Goal: Communication & Community: Answer question/provide support

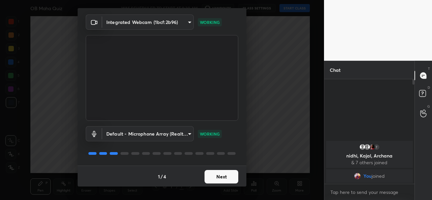
scroll to position [21, 0]
click at [224, 174] on button "Next" at bounding box center [222, 177] width 34 height 14
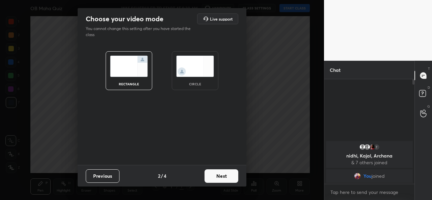
scroll to position [0, 0]
click at [196, 77] on div "circle" at bounding box center [195, 70] width 47 height 39
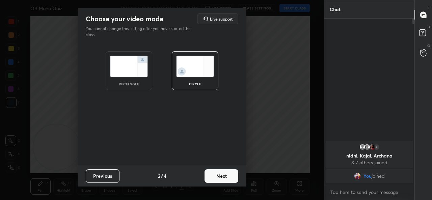
click at [218, 172] on button "Next" at bounding box center [222, 176] width 34 height 14
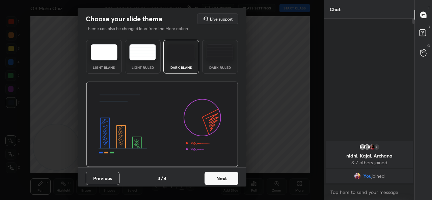
click at [223, 179] on button "Next" at bounding box center [222, 179] width 34 height 14
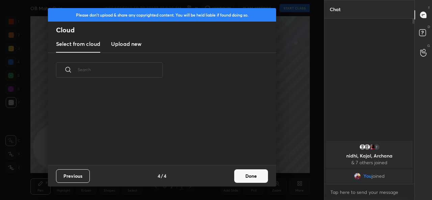
scroll to position [78, 217]
click at [254, 172] on button "Done" at bounding box center [251, 176] width 34 height 14
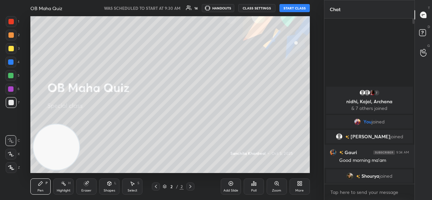
click at [286, 9] on button "START CLASS" at bounding box center [295, 8] width 30 height 8
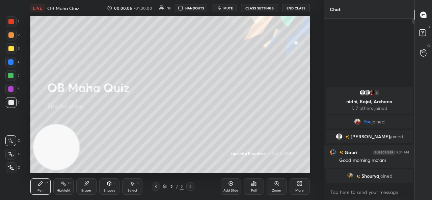
click at [298, 190] on div "More" at bounding box center [299, 190] width 8 height 3
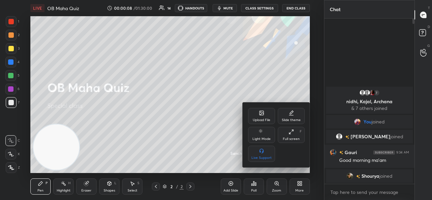
click at [257, 109] on div "Upload File" at bounding box center [261, 116] width 27 height 16
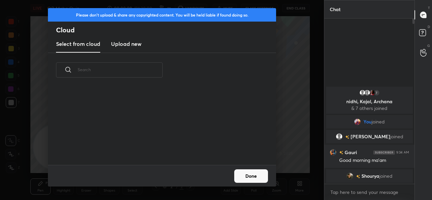
click at [129, 48] on new "Upload new" at bounding box center [126, 44] width 30 height 17
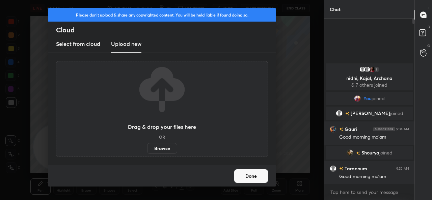
click at [165, 148] on label "Browse" at bounding box center [162, 148] width 30 height 11
click at [147, 148] on input "Browse" at bounding box center [147, 148] width 0 height 11
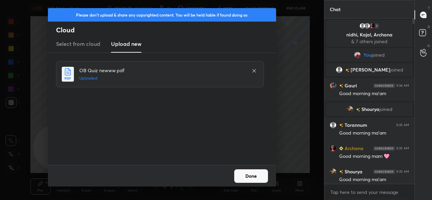
click at [250, 178] on button "Done" at bounding box center [251, 176] width 34 height 14
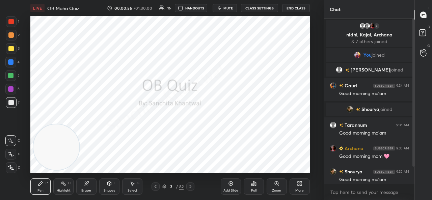
scroll to position [19, 0]
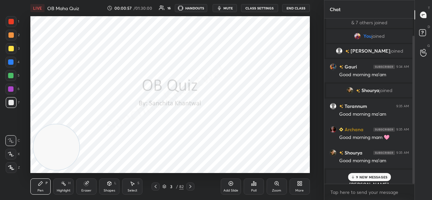
drag, startPoint x: 413, startPoint y: 99, endPoint x: 411, endPoint y: 139, distance: 39.5
click at [411, 139] on div at bounding box center [412, 101] width 4 height 165
click at [369, 177] on p "9 NEW MESSAGES" at bounding box center [371, 177] width 31 height 4
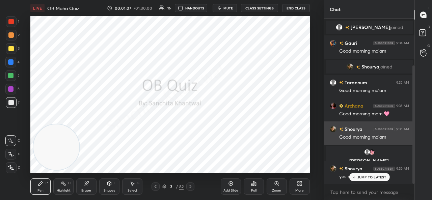
scroll to position [65, 0]
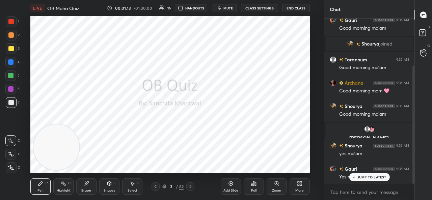
click at [378, 177] on p "JUMP TO LATEST" at bounding box center [371, 177] width 29 height 4
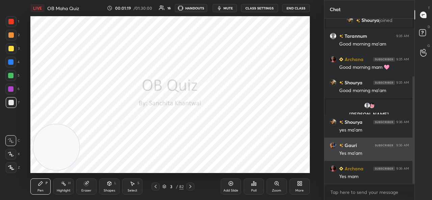
scroll to position [112, 0]
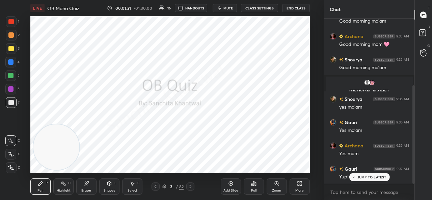
click at [375, 176] on p "JUMP TO LATEST" at bounding box center [371, 177] width 29 height 4
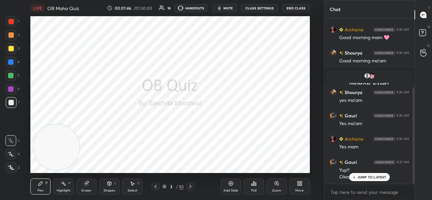
click at [372, 178] on p "JUMP TO LATEST" at bounding box center [371, 177] width 29 height 4
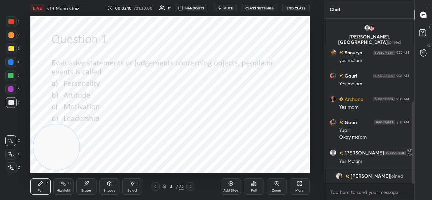
scroll to position [175, 0]
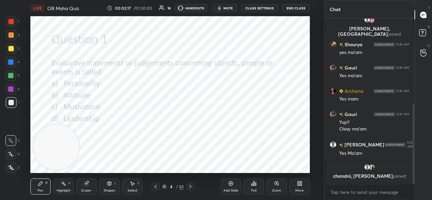
click at [253, 192] on div "Poll" at bounding box center [253, 190] width 5 height 3
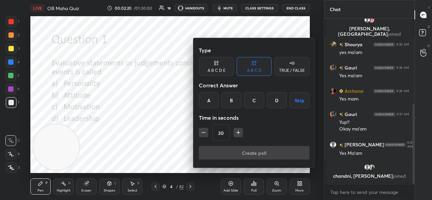
click at [229, 100] on div "B" at bounding box center [231, 100] width 20 height 16
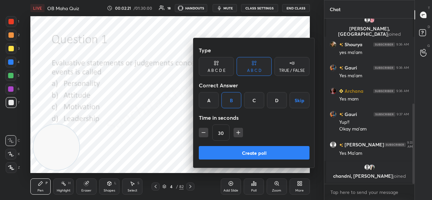
click at [260, 156] on button "Create poll" at bounding box center [254, 153] width 111 height 14
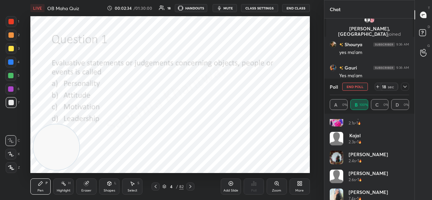
scroll to position [70, 0]
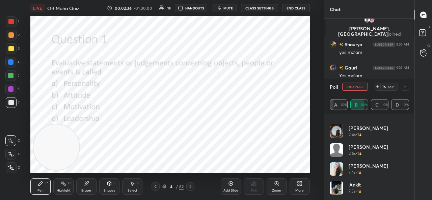
click at [402, 87] on icon at bounding box center [404, 86] width 5 height 5
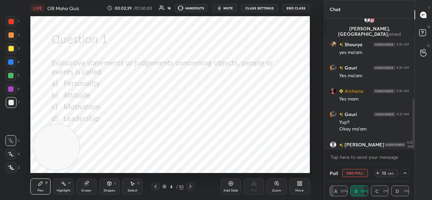
scroll to position [210, 0]
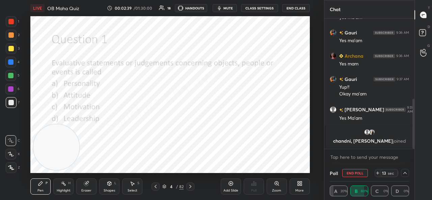
drag, startPoint x: 414, startPoint y: 125, endPoint x: 416, endPoint y: 156, distance: 31.5
click at [416, 156] on div "Chat [PERSON_NAME], [PERSON_NAME] joined [PERSON_NAME] 9:36 AM yes ma'am Gauri …" at bounding box center [378, 100] width 108 height 200
click at [363, 174] on button "End Poll" at bounding box center [355, 173] width 26 height 8
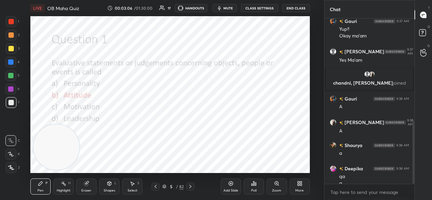
scroll to position [275, 0]
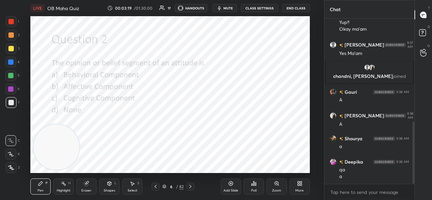
click at [257, 190] on div "Poll" at bounding box center [253, 190] width 5 height 3
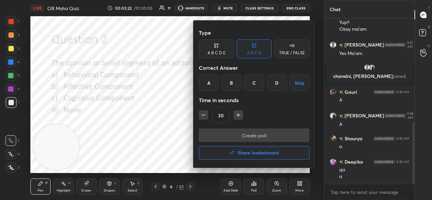
click at [254, 83] on div "C" at bounding box center [254, 83] width 20 height 16
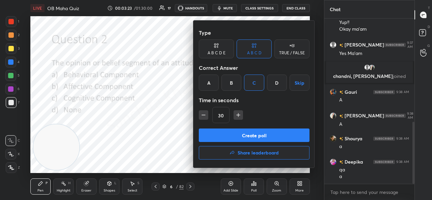
click at [269, 137] on button "Create poll" at bounding box center [254, 136] width 111 height 14
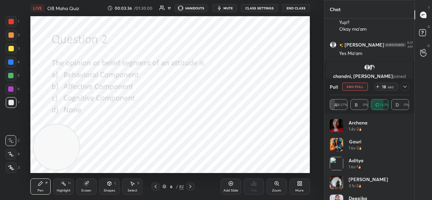
scroll to position [326, 0]
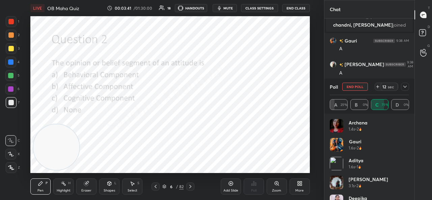
drag, startPoint x: 407, startPoint y: 136, endPoint x: 403, endPoint y: 180, distance: 44.0
click at [403, 180] on div "Archana 1.4s • 2 Gauri 1.6s • 2 Aditya 1.6s • 1 [PERSON_NAME] 3.1s • 2 Deepika …" at bounding box center [369, 175] width 79 height 113
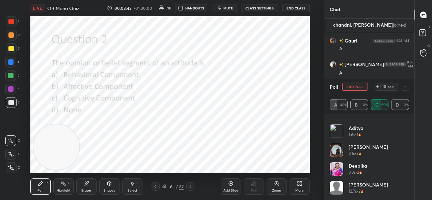
scroll to position [33, 0]
click at [404, 86] on icon at bounding box center [404, 86] width 5 height 5
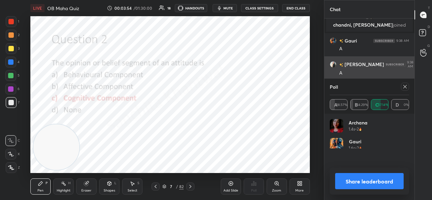
scroll to position [79, 77]
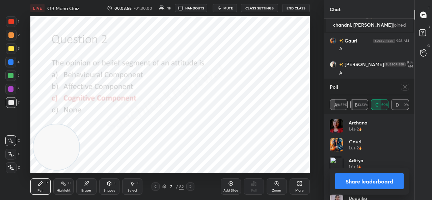
click at [407, 86] on icon at bounding box center [404, 86] width 5 height 5
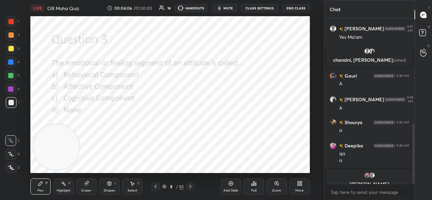
scroll to position [299, 0]
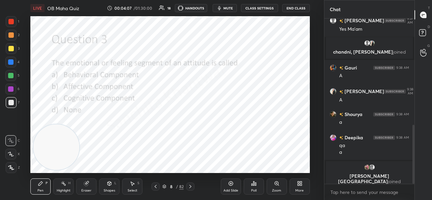
click at [257, 180] on div "Poll" at bounding box center [254, 187] width 20 height 16
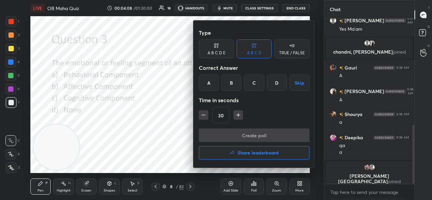
scroll to position [311, 0]
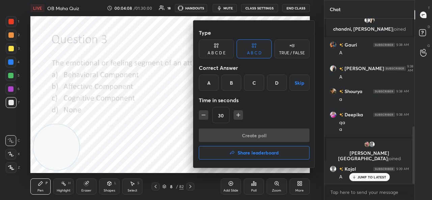
click at [235, 84] on div "B" at bounding box center [231, 83] width 20 height 16
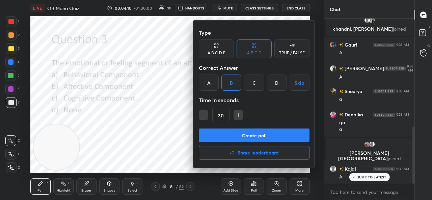
click at [255, 140] on button "Create poll" at bounding box center [254, 136] width 111 height 14
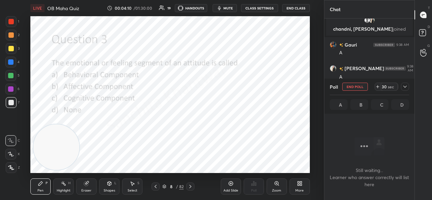
scroll to position [78, 88]
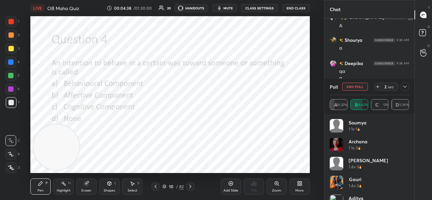
click at [358, 85] on button "End Poll" at bounding box center [355, 87] width 26 height 8
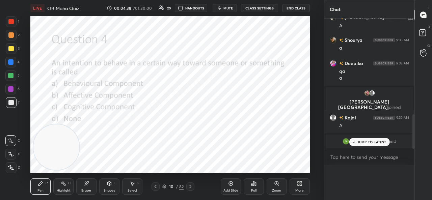
scroll to position [0, 0]
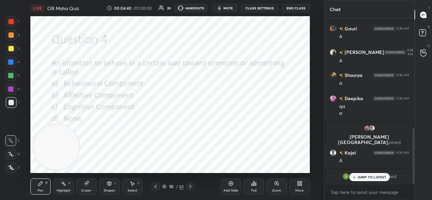
click at [260, 189] on div "Poll" at bounding box center [254, 187] width 20 height 16
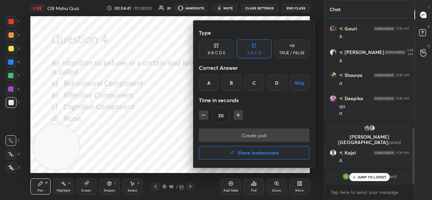
click at [209, 78] on div "A" at bounding box center [209, 83] width 20 height 16
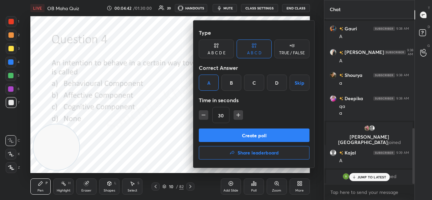
click at [241, 133] on button "Create poll" at bounding box center [254, 136] width 111 height 14
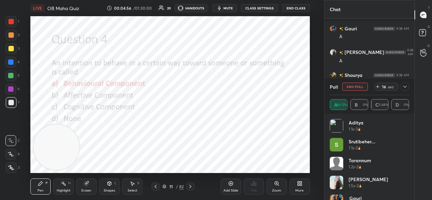
click at [403, 87] on icon at bounding box center [404, 86] width 5 height 5
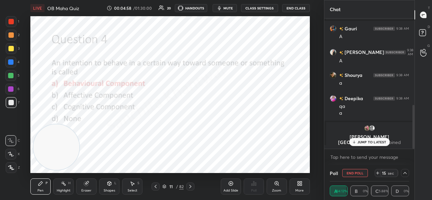
click at [361, 141] on p "JUMP TO LATEST" at bounding box center [371, 142] width 29 height 4
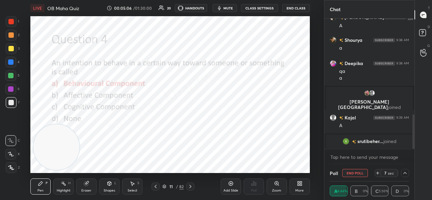
click at [7, 23] on div at bounding box center [11, 21] width 11 height 11
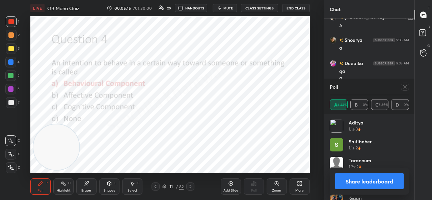
click at [404, 82] on div "Poll" at bounding box center [369, 87] width 79 height 16
click at [404, 87] on icon at bounding box center [404, 86] width 3 height 3
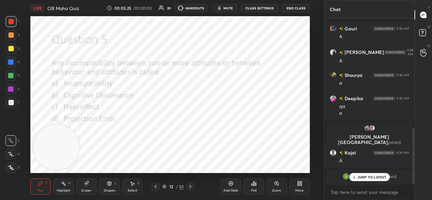
click at [249, 184] on div "Poll" at bounding box center [254, 187] width 20 height 16
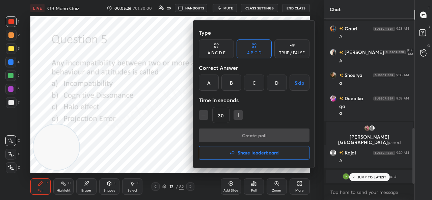
click at [239, 84] on div "B" at bounding box center [231, 83] width 20 height 16
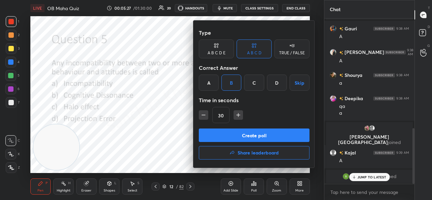
click at [258, 131] on button "Create poll" at bounding box center [254, 136] width 111 height 14
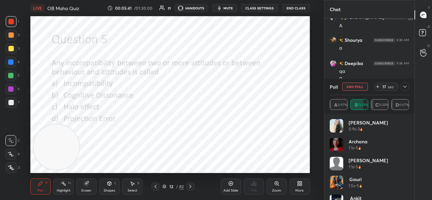
click at [406, 84] on icon at bounding box center [404, 86] width 5 height 5
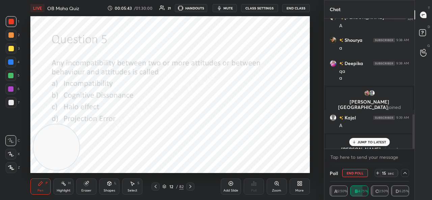
click at [375, 144] on p "JUMP TO LATEST" at bounding box center [371, 142] width 29 height 4
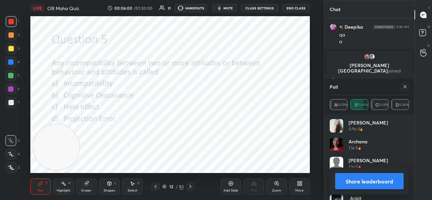
click at [404, 89] on icon at bounding box center [404, 86] width 5 height 5
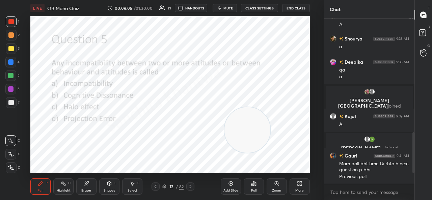
drag, startPoint x: 74, startPoint y: 145, endPoint x: 296, endPoint y: 125, distance: 223.0
click at [270, 125] on video at bounding box center [247, 130] width 46 height 46
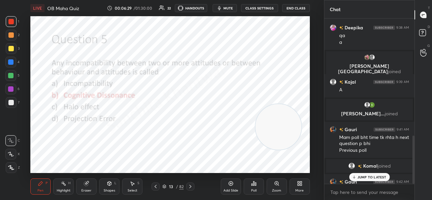
scroll to position [401, 0]
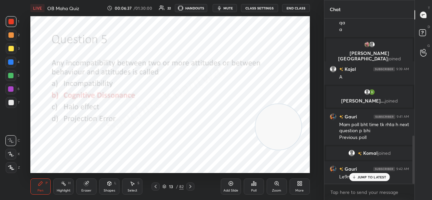
click at [371, 178] on p "JUMP TO LATEST" at bounding box center [371, 177] width 29 height 4
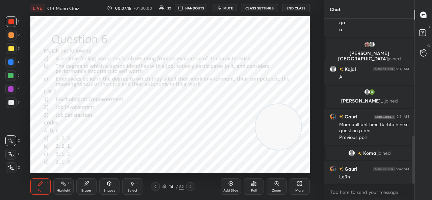
click at [258, 186] on div "Poll" at bounding box center [254, 187] width 20 height 16
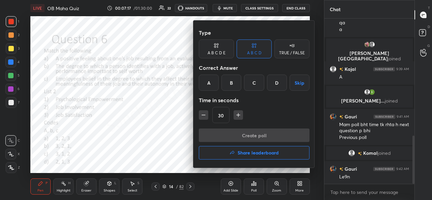
click at [237, 84] on div "B" at bounding box center [231, 83] width 20 height 16
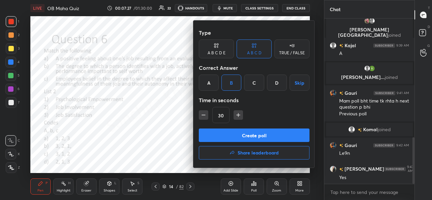
scroll to position [448, 0]
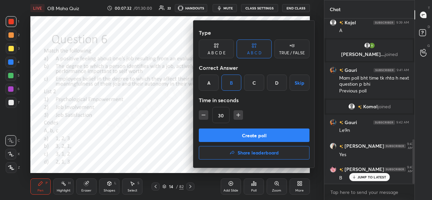
click at [258, 140] on button "Create poll" at bounding box center [254, 136] width 111 height 14
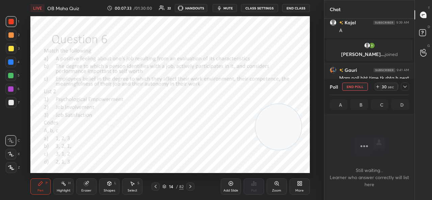
scroll to position [2, 2]
click at [406, 85] on icon at bounding box center [404, 86] width 5 height 5
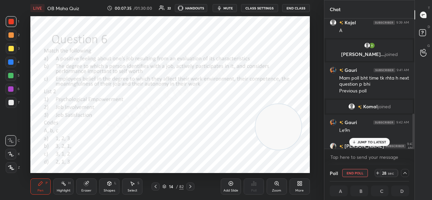
scroll to position [0, 2]
click at [371, 141] on p "JUMP TO LATEST" at bounding box center [371, 142] width 29 height 4
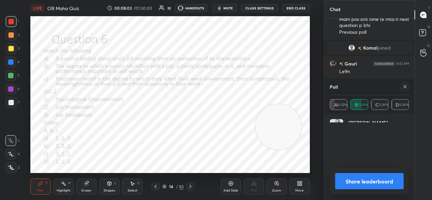
scroll to position [79, 77]
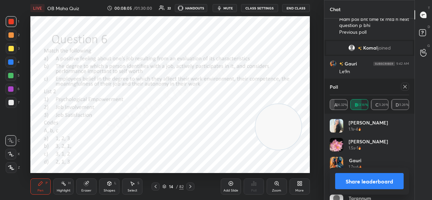
click at [405, 87] on icon at bounding box center [404, 86] width 3 height 3
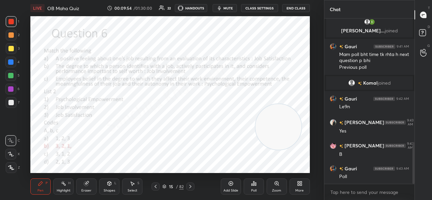
scroll to position [487, 0]
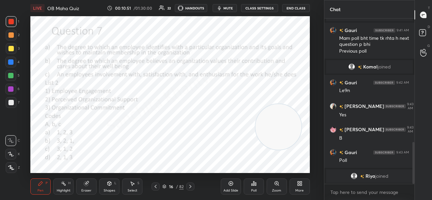
click at [254, 188] on div "Poll" at bounding box center [254, 187] width 20 height 16
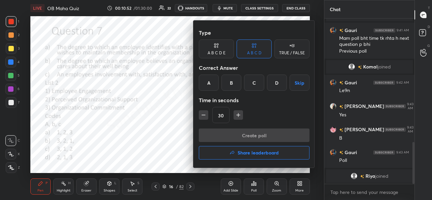
click at [233, 81] on div "B" at bounding box center [231, 83] width 20 height 16
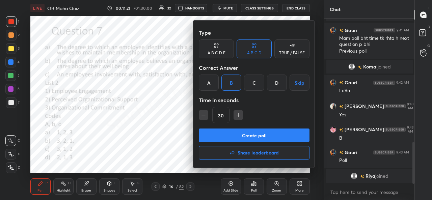
click at [242, 135] on button "Create poll" at bounding box center [254, 136] width 111 height 14
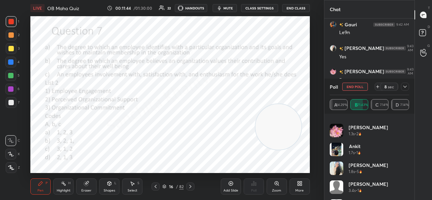
scroll to position [0, 0]
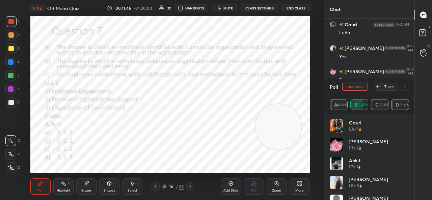
click at [405, 87] on icon at bounding box center [404, 86] width 5 height 5
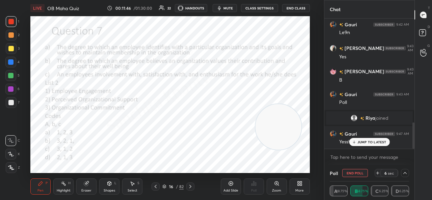
scroll to position [0, 2]
click at [363, 143] on p "JUMP TO LATEST" at bounding box center [371, 142] width 29 height 4
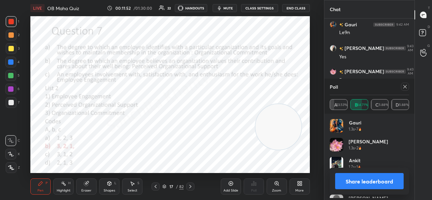
scroll to position [79, 77]
click at [405, 86] on icon at bounding box center [404, 86] width 5 height 5
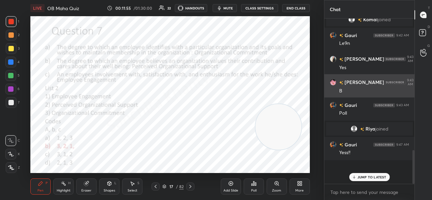
scroll to position [158, 88]
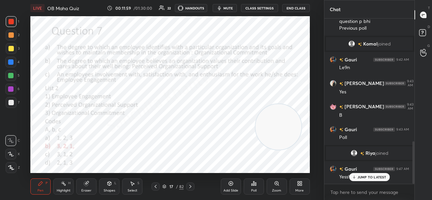
click at [357, 178] on p "JUMP TO LATEST" at bounding box center [371, 177] width 29 height 4
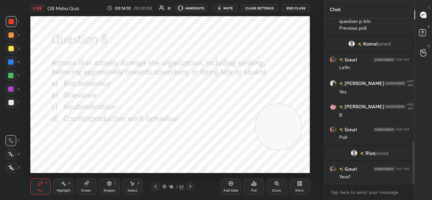
click at [258, 190] on div "Poll" at bounding box center [254, 187] width 20 height 16
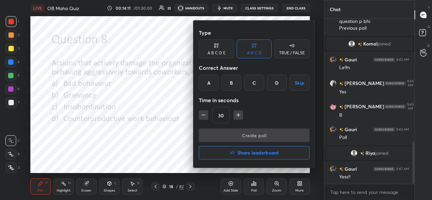
click at [276, 84] on div "D" at bounding box center [277, 83] width 20 height 16
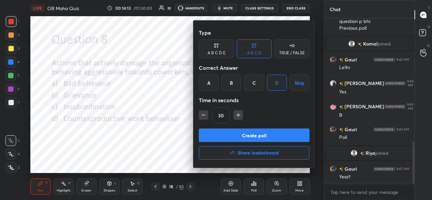
click at [228, 134] on button "Create poll" at bounding box center [254, 136] width 111 height 14
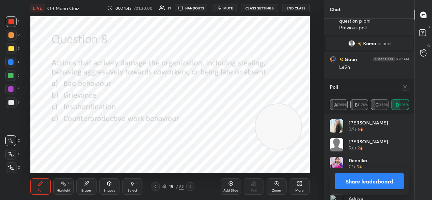
scroll to position [529, 0]
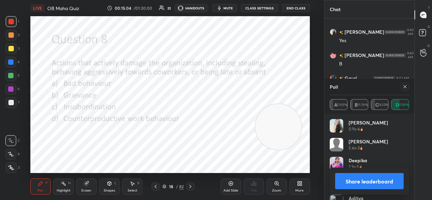
click at [403, 87] on icon at bounding box center [404, 86] width 5 height 5
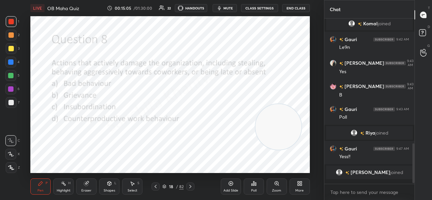
scroll to position [494, 0]
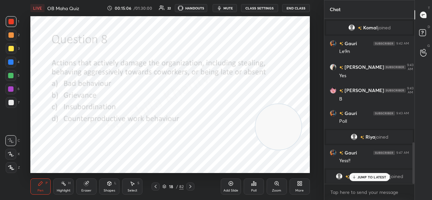
click at [375, 177] on p "JUMP TO LATEST" at bounding box center [371, 177] width 29 height 4
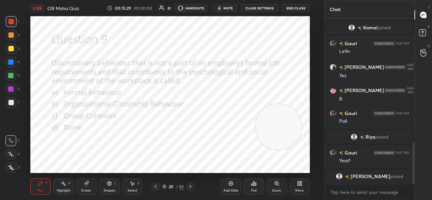
click at [252, 190] on div "Poll" at bounding box center [253, 190] width 5 height 3
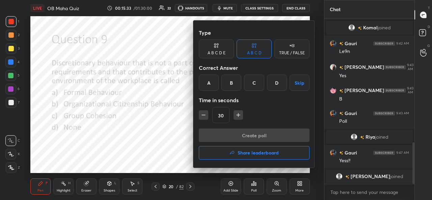
click at [233, 83] on div "B" at bounding box center [231, 83] width 20 height 16
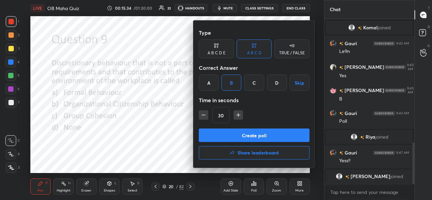
click at [255, 133] on button "Create poll" at bounding box center [254, 136] width 111 height 14
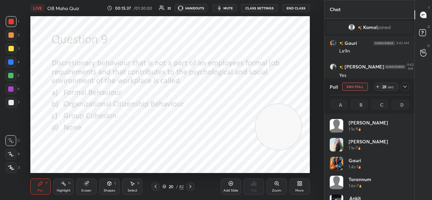
scroll to position [79, 77]
click at [406, 85] on icon at bounding box center [404, 86] width 5 height 5
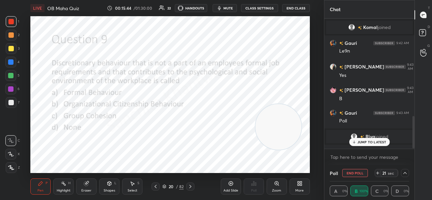
scroll to position [0, 2]
click at [367, 144] on p "JUMP TO LATEST" at bounding box center [371, 142] width 29 height 4
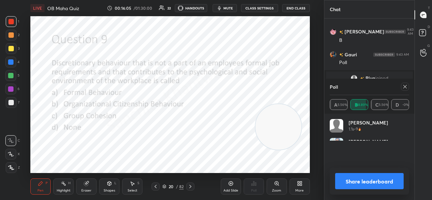
scroll to position [79, 77]
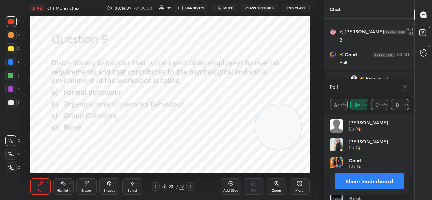
click at [404, 86] on icon at bounding box center [404, 86] width 3 height 3
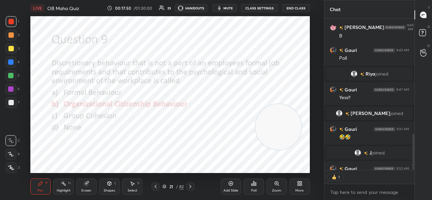
scroll to position [2, 2]
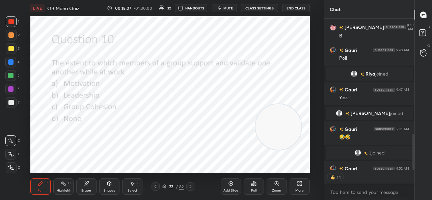
click at [259, 183] on div "Poll" at bounding box center [254, 187] width 20 height 16
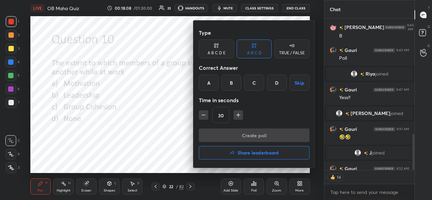
click at [250, 77] on div "C" at bounding box center [254, 83] width 20 height 16
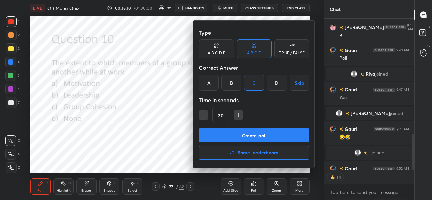
click at [273, 138] on button "Create poll" at bounding box center [254, 136] width 111 height 14
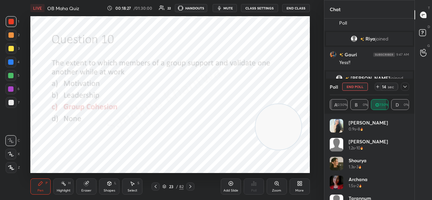
scroll to position [582, 0]
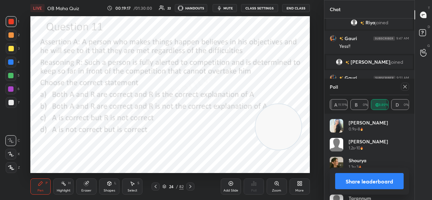
click at [406, 85] on icon at bounding box center [404, 86] width 5 height 5
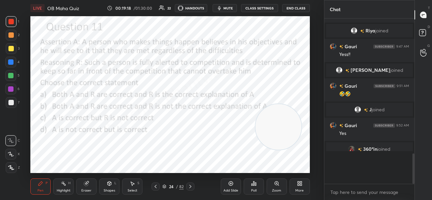
scroll to position [551, 0]
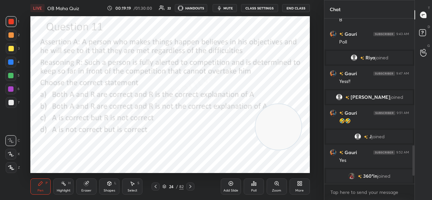
click at [254, 187] on div "Poll" at bounding box center [254, 187] width 20 height 16
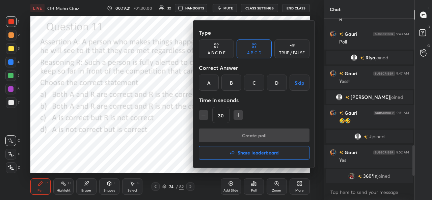
click at [212, 82] on div "A" at bounding box center [209, 83] width 20 height 16
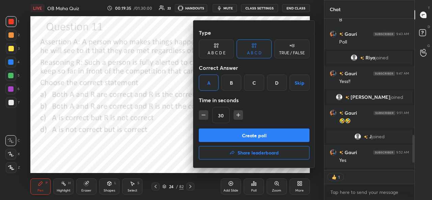
scroll to position [150, 88]
click at [263, 133] on button "Create poll" at bounding box center [254, 136] width 111 height 14
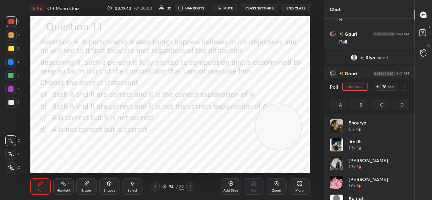
scroll to position [2, 2]
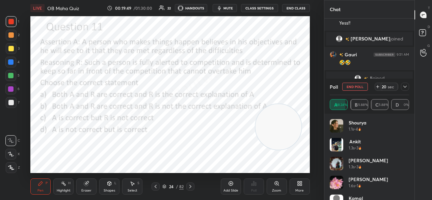
click at [406, 88] on icon at bounding box center [404, 86] width 5 height 5
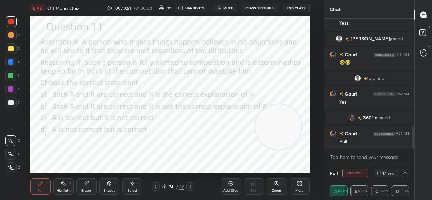
drag, startPoint x: 416, startPoint y: 133, endPoint x: 417, endPoint y: 160, distance: 26.7
click at [417, 160] on div "T Messages (T) D Doubts (D) G Raise Hand (G)" at bounding box center [424, 100] width 18 height 200
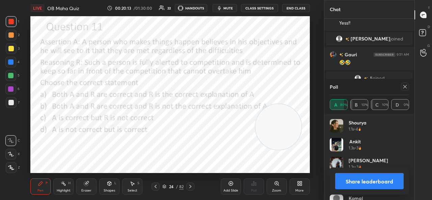
click at [405, 85] on icon at bounding box center [404, 86] width 5 height 5
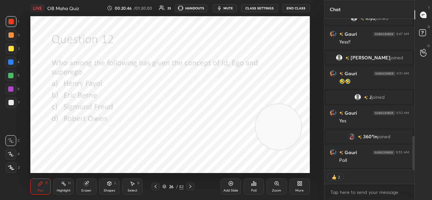
click at [253, 186] on icon at bounding box center [253, 183] width 5 height 5
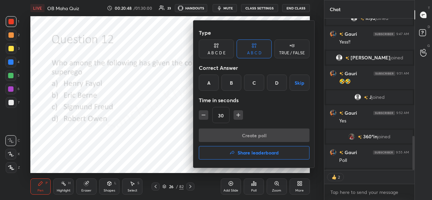
click at [250, 84] on div "C" at bounding box center [254, 83] width 20 height 16
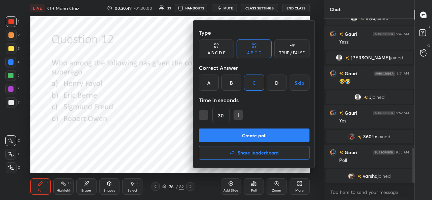
scroll to position [573, 0]
click at [255, 137] on button "Create poll" at bounding box center [254, 136] width 111 height 14
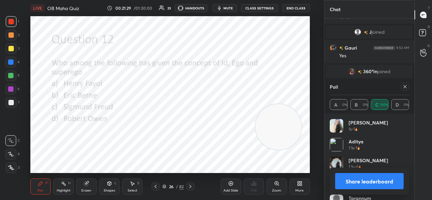
click at [408, 86] on div at bounding box center [405, 87] width 8 height 8
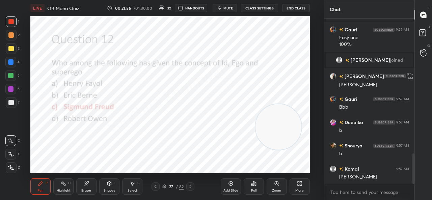
scroll to position [733, 0]
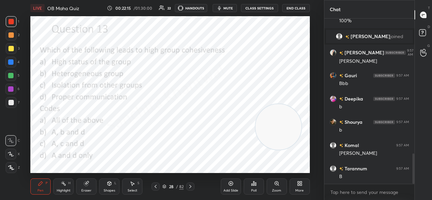
click at [251, 186] on icon at bounding box center [251, 185] width 1 height 2
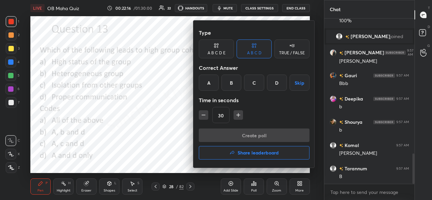
click at [257, 80] on div "C" at bounding box center [254, 83] width 20 height 16
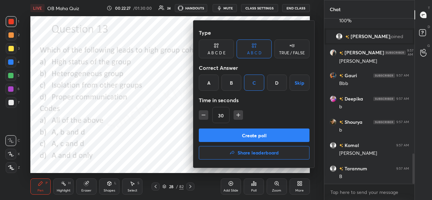
scroll to position [749, 0]
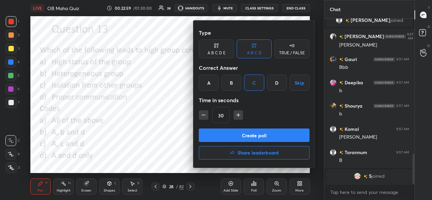
click at [263, 134] on button "Create poll" at bounding box center [254, 136] width 111 height 14
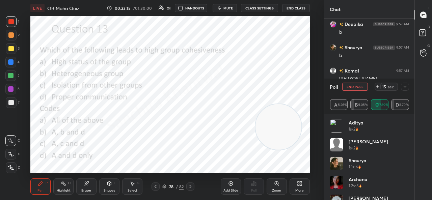
scroll to position [736, 0]
click at [406, 87] on icon at bounding box center [404, 87] width 3 height 2
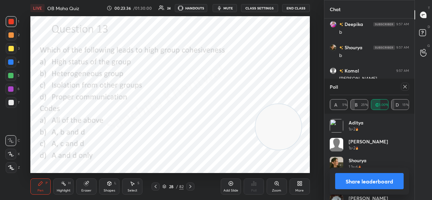
scroll to position [765, 0]
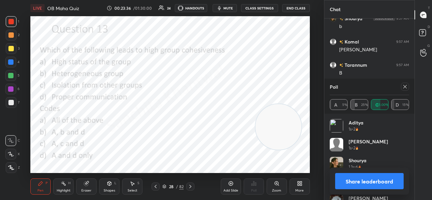
click at [404, 86] on icon at bounding box center [404, 86] width 5 height 5
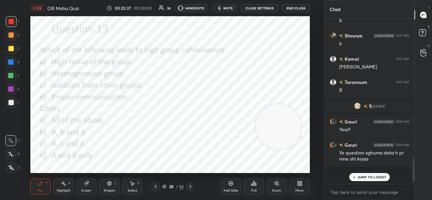
scroll to position [163, 88]
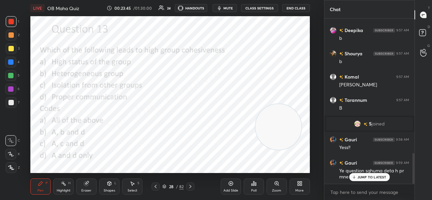
click at [368, 179] on p "JUMP TO LATEST" at bounding box center [371, 177] width 29 height 4
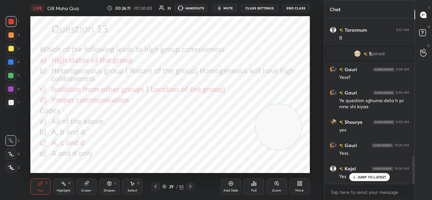
scroll to position [823, 0]
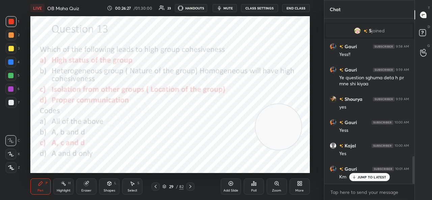
click at [375, 177] on p "JUMP TO LATEST" at bounding box center [371, 177] width 29 height 4
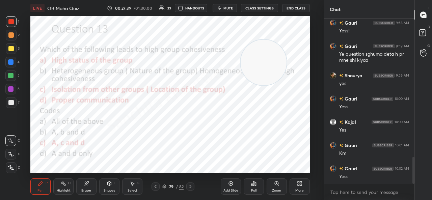
click at [271, 40] on video at bounding box center [264, 63] width 46 height 46
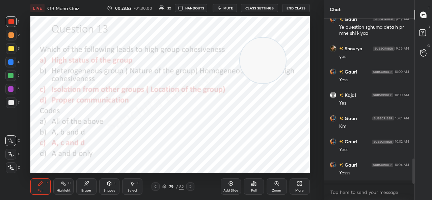
scroll to position [2, 2]
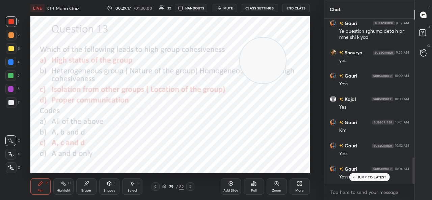
click at [356, 176] on icon at bounding box center [354, 177] width 4 height 4
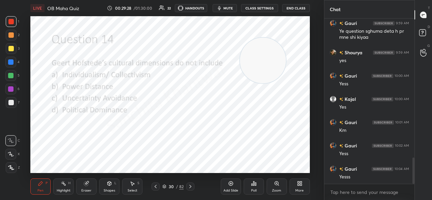
click at [253, 184] on icon at bounding box center [253, 183] width 5 height 5
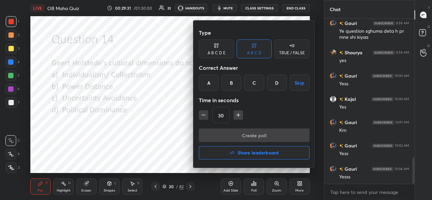
click at [280, 81] on div "D" at bounding box center [277, 83] width 20 height 16
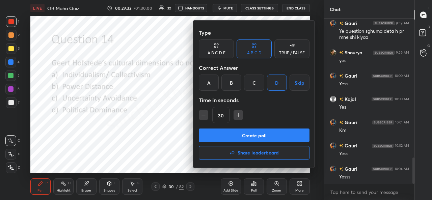
click at [261, 136] on button "Create poll" at bounding box center [254, 136] width 111 height 14
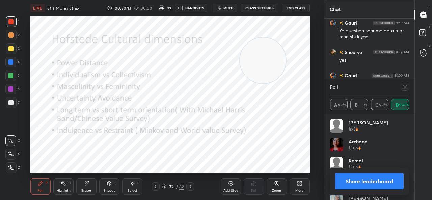
scroll to position [905, 0]
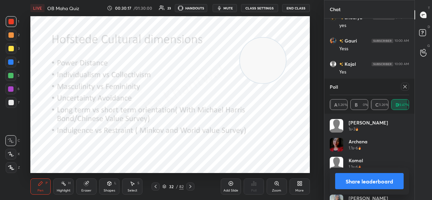
click at [401, 87] on div at bounding box center [405, 87] width 8 height 8
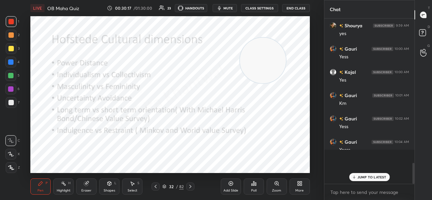
scroll to position [874, 0]
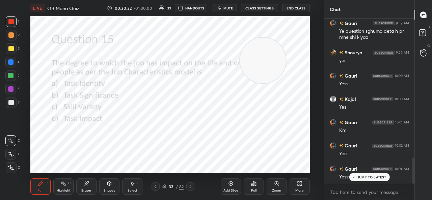
click at [256, 192] on div "Poll" at bounding box center [253, 190] width 5 height 3
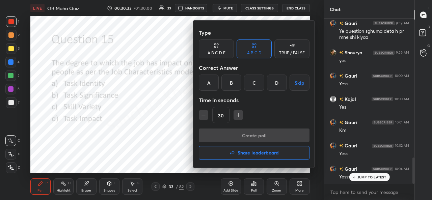
click at [233, 77] on div "B" at bounding box center [231, 83] width 20 height 16
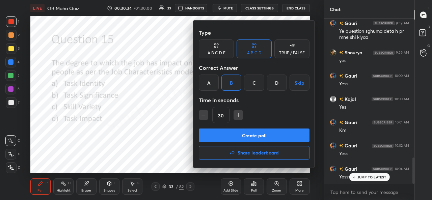
click at [248, 137] on button "Create poll" at bounding box center [254, 136] width 111 height 14
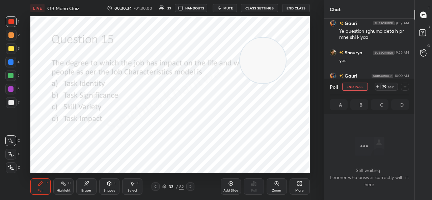
scroll to position [128, 88]
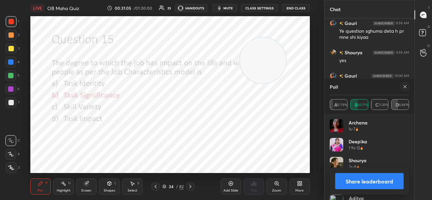
click at [401, 85] on div at bounding box center [405, 87] width 8 height 8
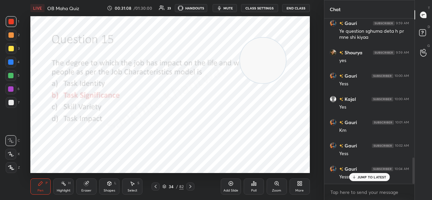
click at [369, 175] on div "JUMP TO LATEST" at bounding box center [369, 177] width 41 height 8
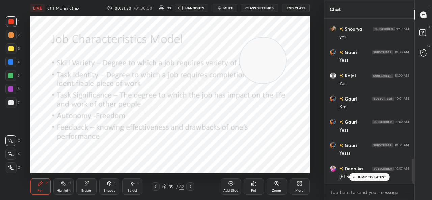
scroll to position [916, 0]
click at [385, 177] on p "JUMP TO LATEST" at bounding box center [371, 177] width 29 height 4
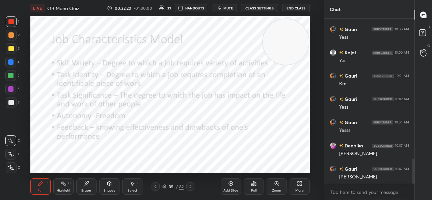
drag, startPoint x: 285, startPoint y: 57, endPoint x: 260, endPoint y: 45, distance: 27.0
click at [301, 38] on video at bounding box center [286, 42] width 46 height 46
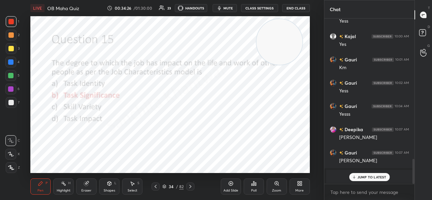
click at [299, 40] on video at bounding box center [280, 42] width 46 height 46
drag, startPoint x: 286, startPoint y: 49, endPoint x: 270, endPoint y: 144, distance: 96.5
click at [270, 144] on video at bounding box center [264, 137] width 46 height 46
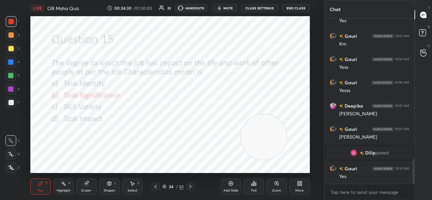
scroll to position [927, 0]
click at [253, 187] on div "Poll" at bounding box center [254, 187] width 20 height 16
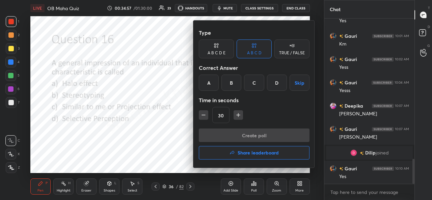
click at [208, 81] on div "A" at bounding box center [209, 83] width 20 height 16
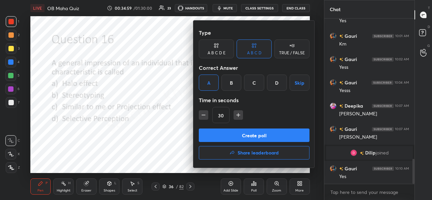
click at [241, 136] on button "Create poll" at bounding box center [254, 136] width 111 height 14
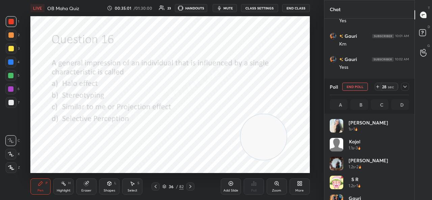
scroll to position [79, 77]
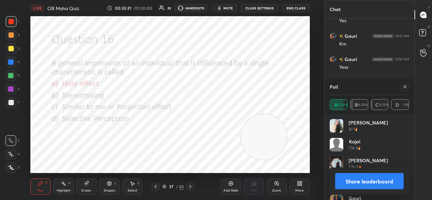
click at [407, 85] on icon at bounding box center [404, 86] width 5 height 5
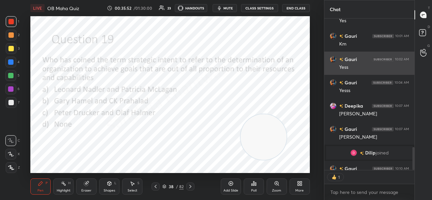
scroll to position [150, 88]
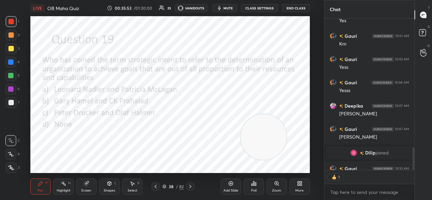
click at [251, 185] on icon at bounding box center [251, 185] width 1 height 2
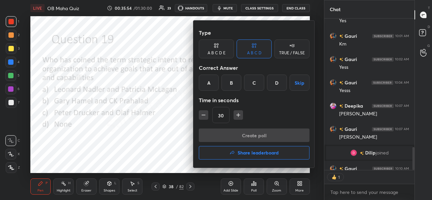
click at [233, 85] on div "B" at bounding box center [231, 83] width 20 height 16
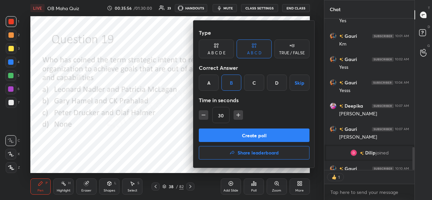
click at [267, 136] on button "Create poll" at bounding box center [254, 136] width 111 height 14
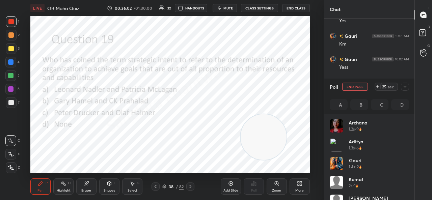
scroll to position [128, 88]
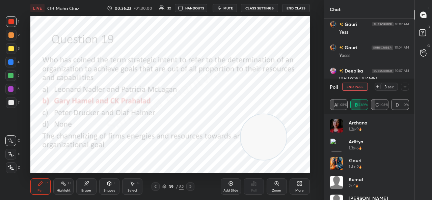
click at [405, 87] on icon at bounding box center [404, 87] width 3 height 2
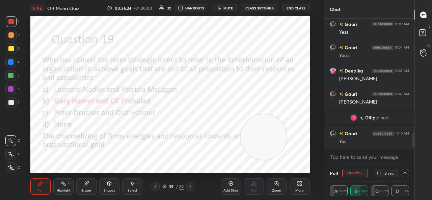
scroll to position [0, 2]
drag, startPoint x: 414, startPoint y: 133, endPoint x: 414, endPoint y: 156, distance: 23.0
click at [414, 156] on div "[PERSON_NAME] 9:57 AM b [PERSON_NAME] 9:57 AM [PERSON_NAME] 9:57 AM B S joined …" at bounding box center [369, 92] width 90 height 147
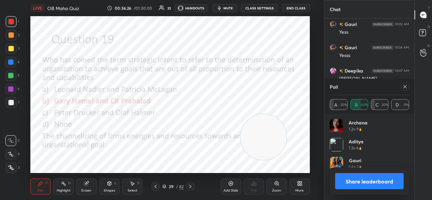
scroll to position [79, 77]
click at [404, 85] on icon at bounding box center [404, 86] width 5 height 5
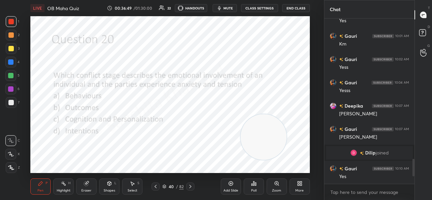
click at [250, 184] on div "Poll" at bounding box center [254, 187] width 20 height 16
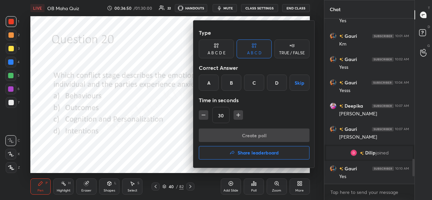
click at [252, 85] on div "C" at bounding box center [254, 83] width 20 height 16
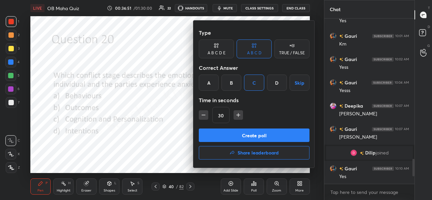
click at [253, 133] on button "Create poll" at bounding box center [254, 136] width 111 height 14
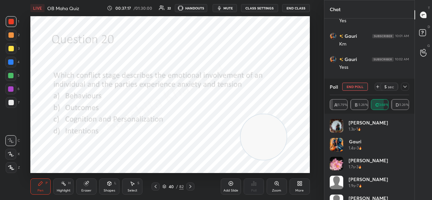
click at [408, 83] on div "5 sec" at bounding box center [392, 87] width 34 height 8
click at [406, 85] on icon at bounding box center [404, 86] width 5 height 5
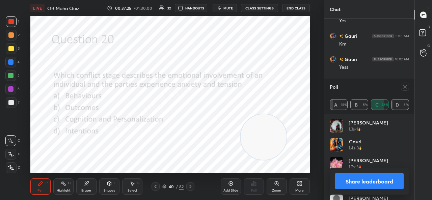
click at [406, 86] on icon at bounding box center [404, 86] width 5 height 5
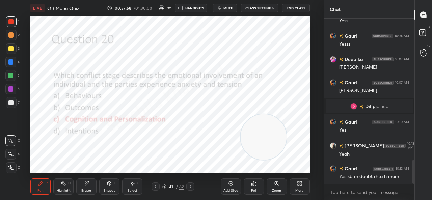
scroll to position [997, 0]
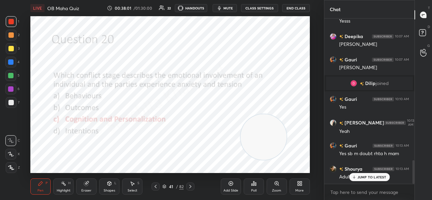
click at [369, 177] on p "JUMP TO LATEST" at bounding box center [371, 177] width 29 height 4
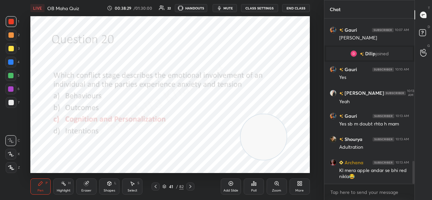
scroll to position [1049, 0]
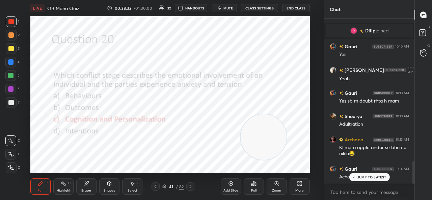
click at [376, 179] on p "JUMP TO LATEST" at bounding box center [371, 177] width 29 height 4
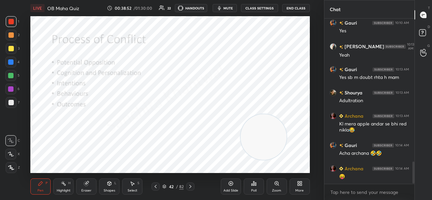
scroll to position [1096, 0]
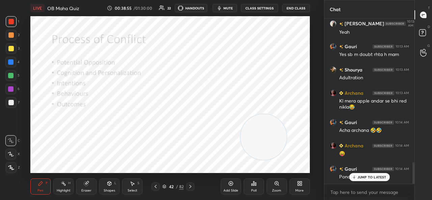
click at [371, 177] on p "JUMP TO LATEST" at bounding box center [371, 177] width 29 height 4
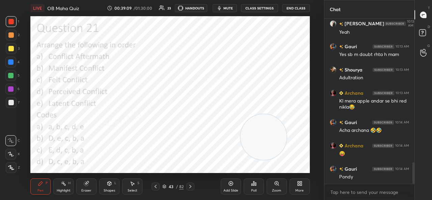
click at [254, 187] on div "Poll" at bounding box center [254, 187] width 20 height 16
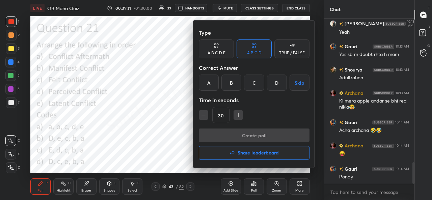
click at [254, 86] on div "C" at bounding box center [254, 83] width 20 height 16
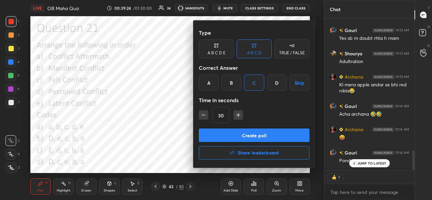
scroll to position [2, 2]
click at [262, 140] on button "Create poll" at bounding box center [254, 136] width 111 height 14
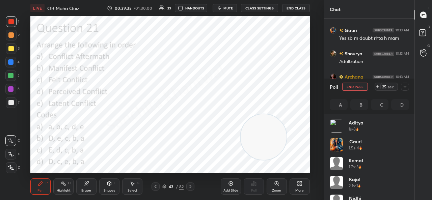
scroll to position [1147, 0]
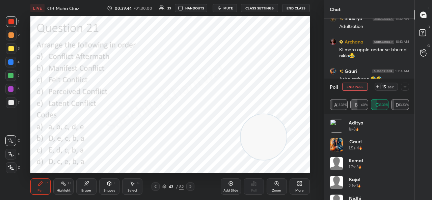
click at [403, 86] on icon at bounding box center [404, 86] width 5 height 5
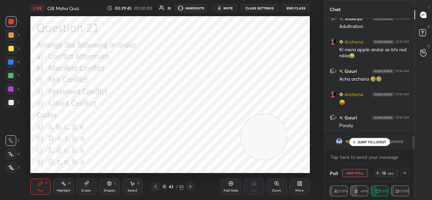
scroll to position [0, 2]
click at [374, 141] on p "JUMP TO LATEST" at bounding box center [371, 142] width 29 height 4
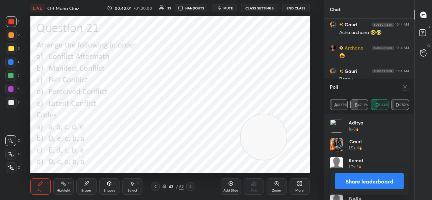
scroll to position [1161, 0]
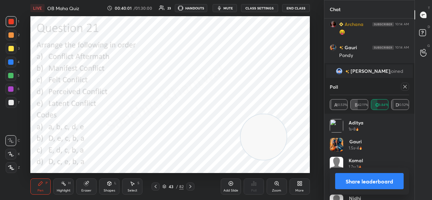
click at [405, 87] on icon at bounding box center [404, 86] width 5 height 5
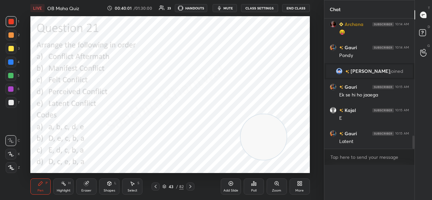
scroll to position [0, 0]
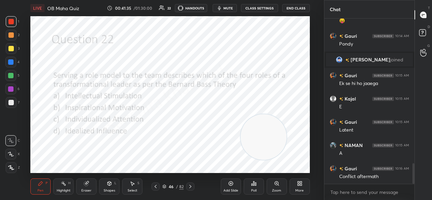
click at [261, 183] on div "Poll" at bounding box center [254, 187] width 20 height 16
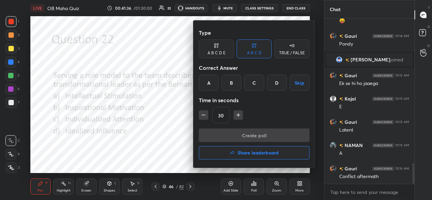
click at [276, 87] on div "D" at bounding box center [277, 83] width 20 height 16
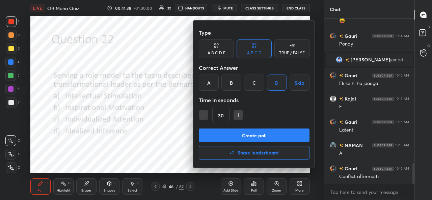
click at [272, 138] on button "Create poll" at bounding box center [254, 136] width 111 height 14
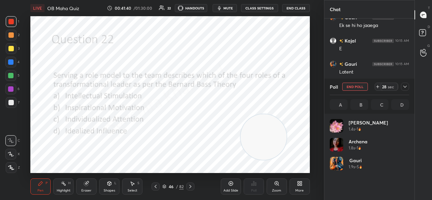
scroll to position [79, 77]
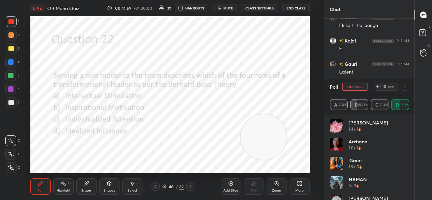
click at [404, 87] on icon at bounding box center [404, 86] width 5 height 5
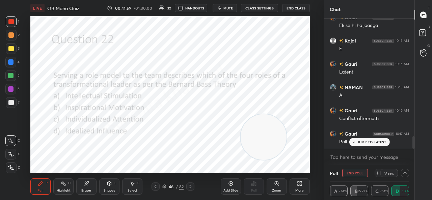
scroll to position [0, 0]
click at [361, 141] on p "JUMP TO LATEST" at bounding box center [371, 142] width 29 height 4
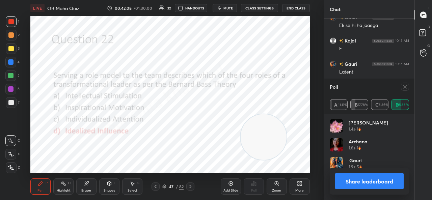
scroll to position [79, 77]
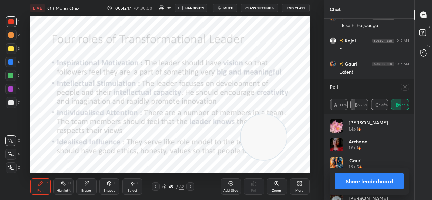
click at [404, 83] on div at bounding box center [405, 87] width 8 height 8
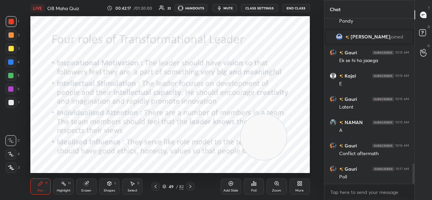
scroll to position [2, 2]
click at [362, 174] on div "JUMP TO LATEST" at bounding box center [369, 177] width 41 height 8
drag, startPoint x: 276, startPoint y: 149, endPoint x: 299, endPoint y: 30, distance: 120.4
click at [299, 30] on video at bounding box center [286, 40] width 46 height 46
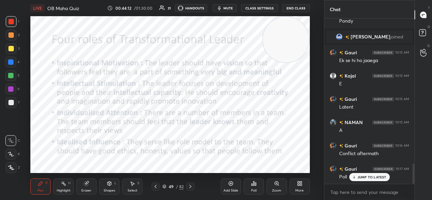
click at [365, 179] on p "JUMP TO LATEST" at bounding box center [371, 177] width 29 height 4
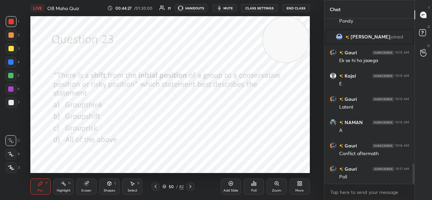
click at [255, 187] on div "Poll" at bounding box center [254, 187] width 20 height 16
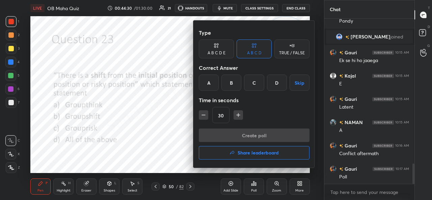
click at [232, 84] on div "B" at bounding box center [231, 83] width 20 height 16
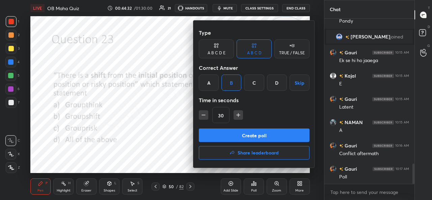
click at [263, 136] on button "Create poll" at bounding box center [254, 136] width 111 height 14
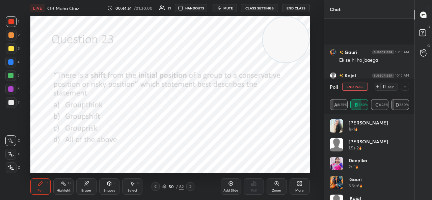
scroll to position [1254, 0]
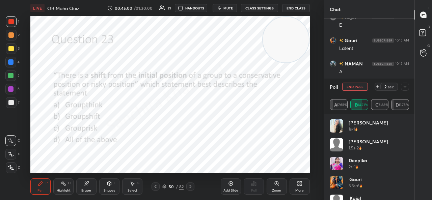
click at [403, 88] on icon at bounding box center [404, 86] width 5 height 5
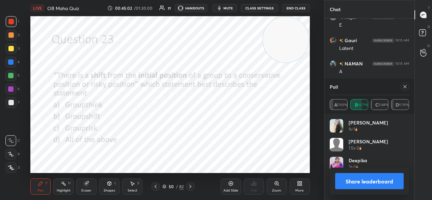
scroll to position [79, 77]
click at [407, 88] on icon at bounding box center [404, 86] width 5 height 5
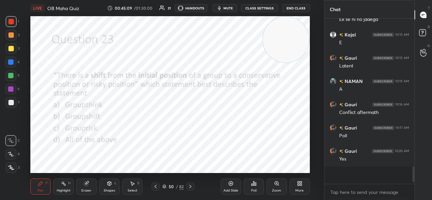
scroll to position [107, 88]
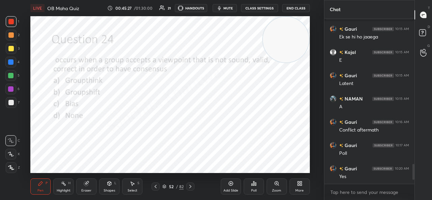
click at [254, 188] on div "Poll" at bounding box center [254, 187] width 20 height 16
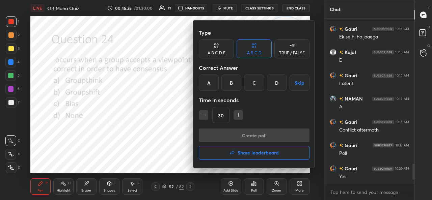
click at [208, 81] on div "A" at bounding box center [209, 83] width 20 height 16
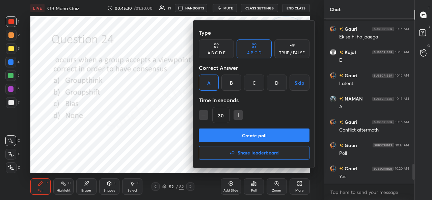
click at [255, 137] on button "Create poll" at bounding box center [254, 136] width 111 height 14
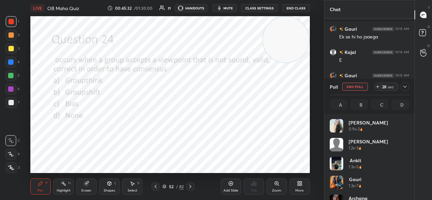
scroll to position [2, 2]
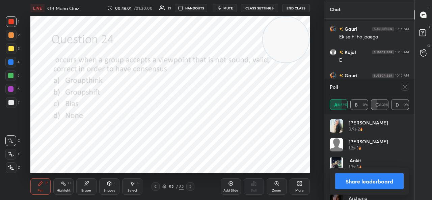
click at [404, 86] on icon at bounding box center [404, 86] width 3 height 3
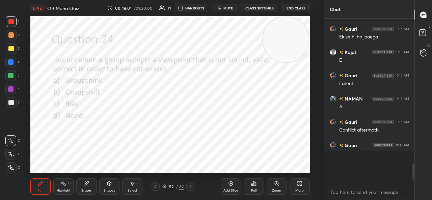
scroll to position [80, 88]
click at [103, 84] on div "1 2 3 4 5 6 7 C X Z C X Z E E Erase all H H LIVE OB Maha Quiz 00:46:10 / 01:30:…" at bounding box center [159, 100] width 319 height 200
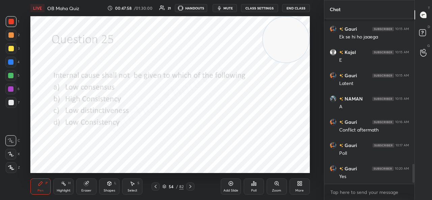
click at [257, 185] on div "Poll" at bounding box center [254, 187] width 20 height 16
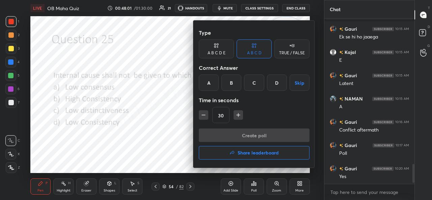
click at [275, 87] on div "D" at bounding box center [277, 83] width 20 height 16
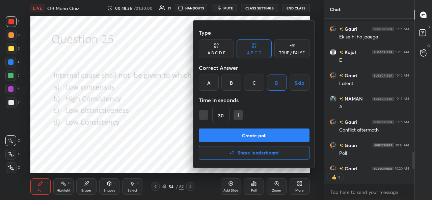
scroll to position [2, 2]
click at [257, 135] on button "Create poll" at bounding box center [254, 136] width 111 height 14
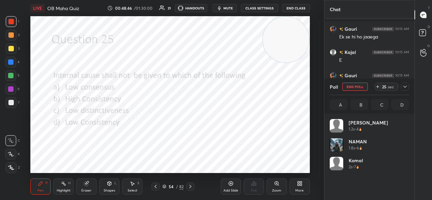
scroll to position [1254, 0]
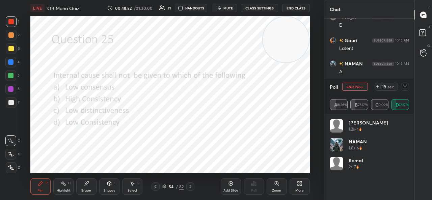
click at [407, 89] on icon at bounding box center [404, 86] width 5 height 5
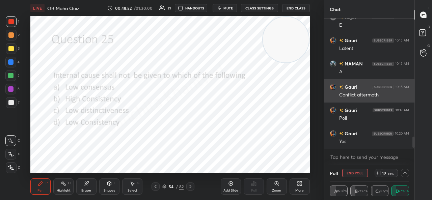
scroll to position [0, 2]
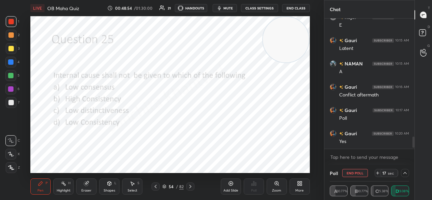
drag, startPoint x: 413, startPoint y: 140, endPoint x: 414, endPoint y: 156, distance: 16.3
click at [414, 156] on div "Gauri 10:10 AM Yes [PERSON_NAME] 10:13 AM [PERSON_NAME] 10:13 AM Yes sb m doubt…" at bounding box center [369, 92] width 90 height 147
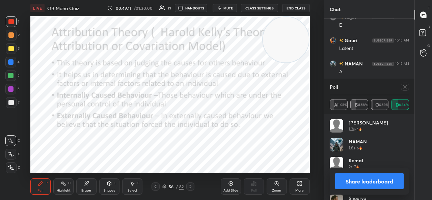
scroll to position [79, 77]
click at [402, 83] on div at bounding box center [403, 87] width 11 height 8
click at [404, 85] on icon at bounding box center [404, 86] width 5 height 5
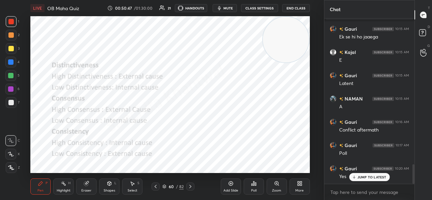
scroll to position [1242, 0]
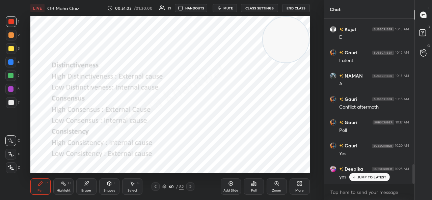
click at [370, 175] on p "JUMP TO LATEST" at bounding box center [371, 177] width 29 height 4
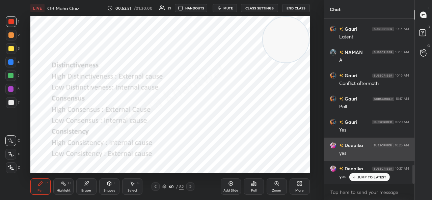
scroll to position [1288, 0]
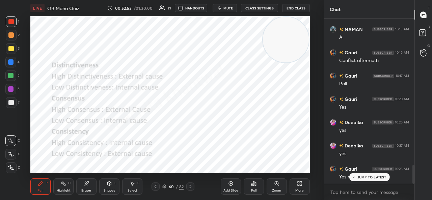
click at [373, 179] on p "JUMP TO LATEST" at bounding box center [371, 177] width 29 height 4
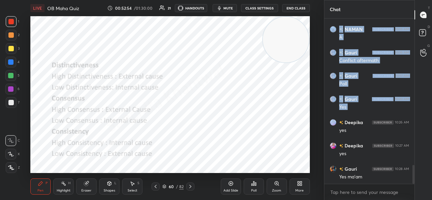
drag, startPoint x: 325, startPoint y: 115, endPoint x: 283, endPoint y: 174, distance: 72.0
click at [283, 174] on div "1 2 3 4 5 6 7 C X Z C X Z E E Erase all H H LIVE OB Maha Quiz 00:52:54 / 01:30:…" at bounding box center [216, 100] width 432 height 200
click at [355, 189] on body "1 2 3 4 5 6 7 C X Z C X Z E E Erase all H H LIVE OB Maha Quiz 00:53:17 / 01:30:…" at bounding box center [216, 100] width 432 height 200
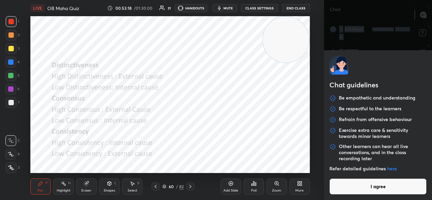
click at [360, 183] on button "I agree" at bounding box center [377, 187] width 97 height 16
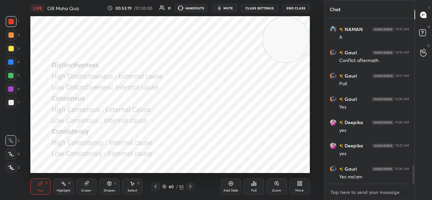
scroll to position [1312, 0]
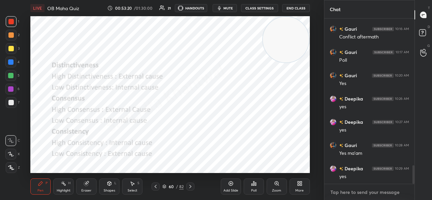
click at [358, 191] on textarea at bounding box center [369, 192] width 79 height 11
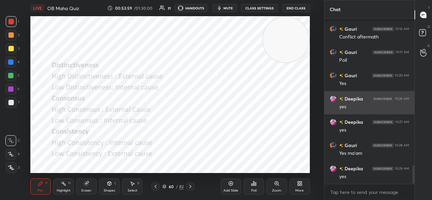
scroll to position [1341, 0]
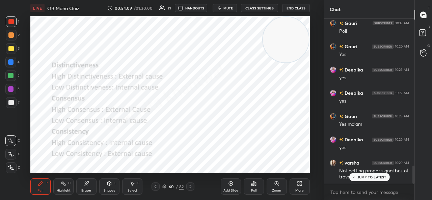
click at [373, 180] on div "JUMP TO LATEST" at bounding box center [369, 177] width 41 height 8
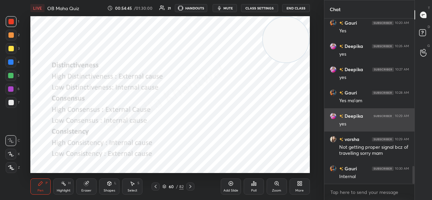
scroll to position [1371, 0]
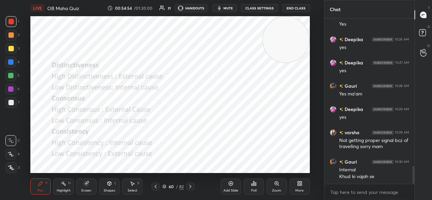
click at [54, 173] on div "LIVE OB Maha Quiz 00:54:54 / 01:30:00 21 HANDOUTS mute CLASS SETTINGS End Class…" at bounding box center [170, 100] width 297 height 200
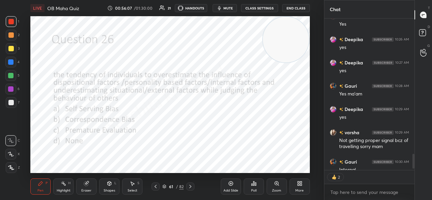
scroll to position [150, 88]
click at [253, 188] on div "Poll" at bounding box center [254, 187] width 20 height 16
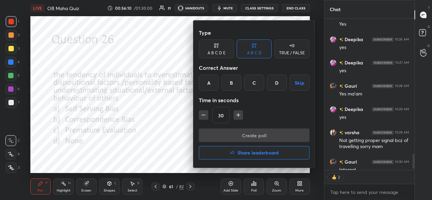
click at [230, 78] on div "B" at bounding box center [231, 83] width 20 height 16
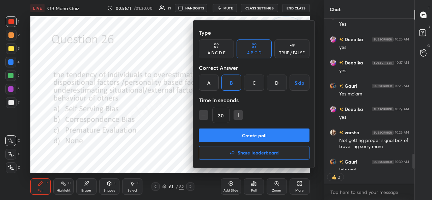
click at [242, 135] on button "Create poll" at bounding box center [254, 136] width 111 height 14
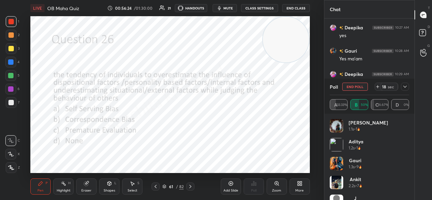
scroll to position [1429, 0]
click at [404, 87] on icon at bounding box center [404, 86] width 5 height 5
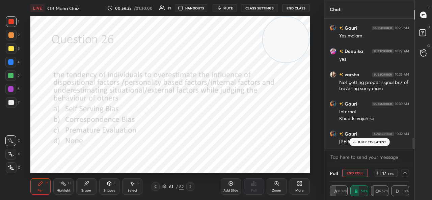
scroll to position [0, 2]
click at [367, 141] on p "JUMP TO LATEST" at bounding box center [371, 142] width 29 height 4
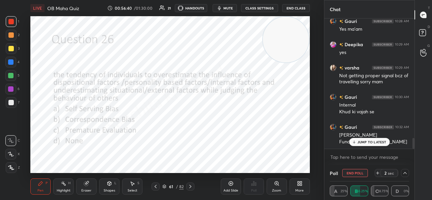
click at [367, 141] on p "JUMP TO LATEST" at bounding box center [371, 142] width 29 height 4
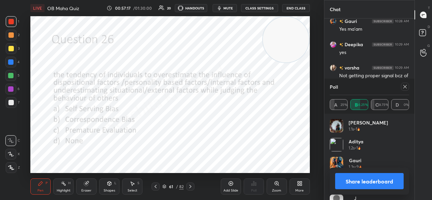
scroll to position [1443, 0]
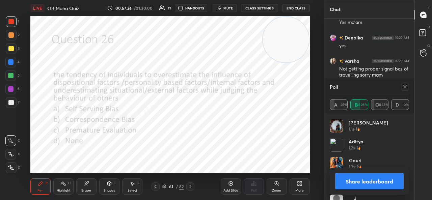
click at [405, 84] on div at bounding box center [405, 87] width 8 height 8
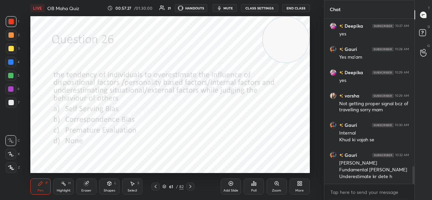
scroll to position [1408, 0]
click at [365, 178] on p "JUMP TO LATEST" at bounding box center [371, 177] width 29 height 4
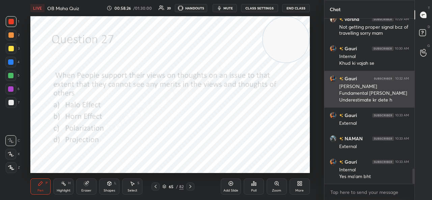
scroll to position [1485, 0]
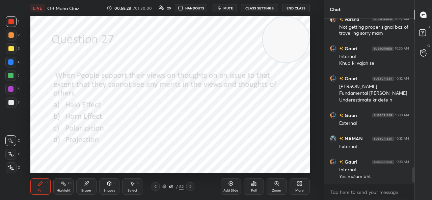
click at [252, 182] on icon at bounding box center [253, 183] width 5 height 5
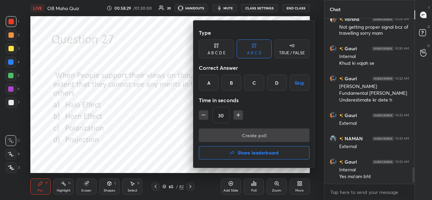
click at [259, 83] on div "C" at bounding box center [254, 83] width 20 height 16
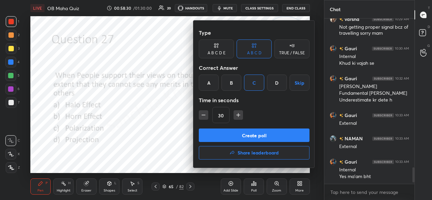
click at [267, 133] on button "Create poll" at bounding box center [254, 136] width 111 height 14
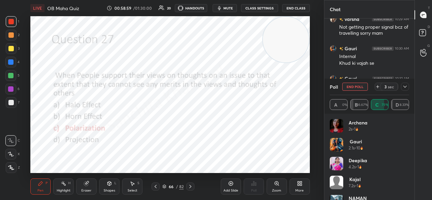
scroll to position [1543, 0]
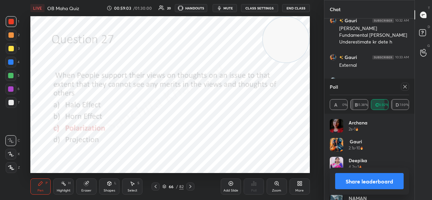
click at [404, 85] on icon at bounding box center [404, 86] width 5 height 5
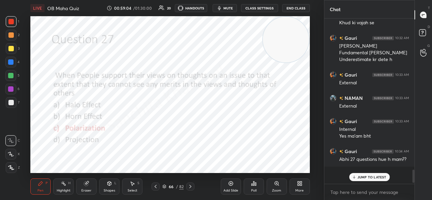
scroll to position [1508, 0]
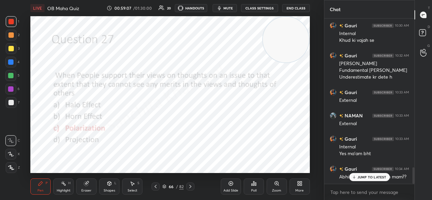
click at [367, 181] on div "JUMP TO LATEST" at bounding box center [369, 177] width 41 height 8
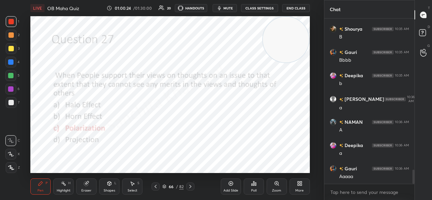
scroll to position [1814, 0]
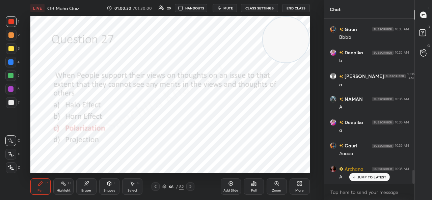
click at [382, 177] on p "JUMP TO LATEST" at bounding box center [371, 177] width 29 height 4
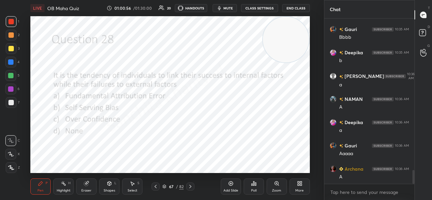
scroll to position [1838, 0]
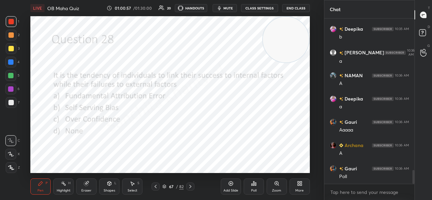
click at [253, 191] on div "Poll" at bounding box center [253, 190] width 5 height 3
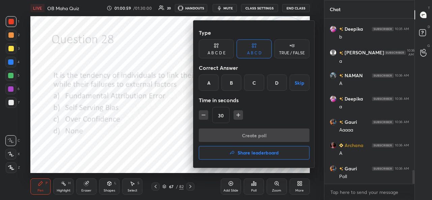
click at [233, 79] on div "B" at bounding box center [231, 83] width 20 height 16
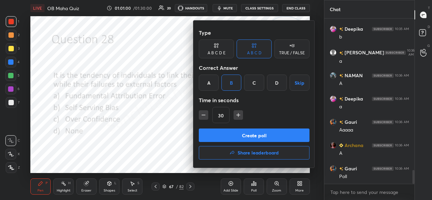
click at [248, 132] on button "Create poll" at bounding box center [254, 136] width 111 height 14
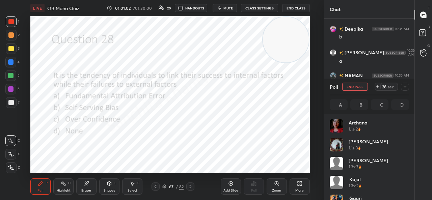
scroll to position [79, 77]
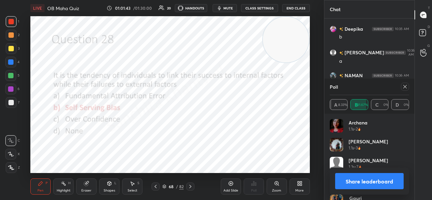
click at [402, 89] on div at bounding box center [405, 87] width 8 height 8
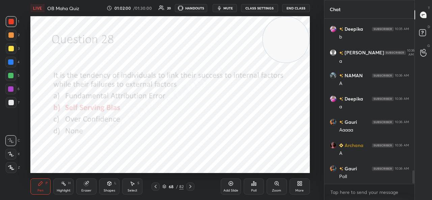
scroll to position [1838, 0]
click at [249, 187] on div "Poll" at bounding box center [254, 187] width 20 height 16
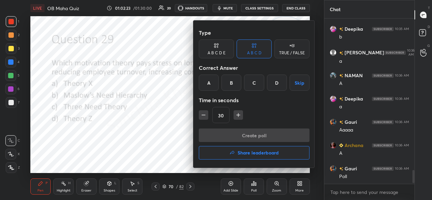
click at [279, 82] on div "D" at bounding box center [277, 83] width 20 height 16
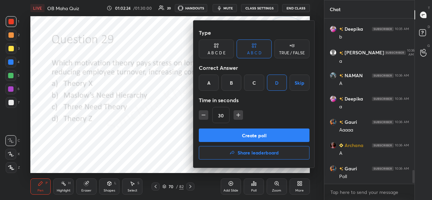
click at [272, 134] on button "Create poll" at bounding box center [254, 136] width 111 height 14
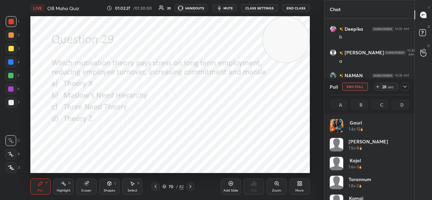
scroll to position [79, 77]
click at [405, 84] on icon at bounding box center [404, 86] width 5 height 5
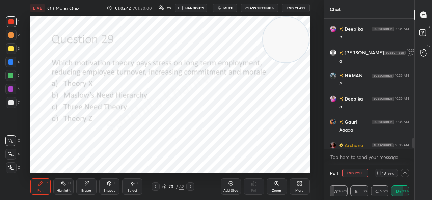
scroll to position [1873, 0]
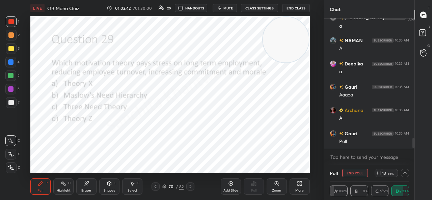
drag, startPoint x: 413, startPoint y: 142, endPoint x: 415, endPoint y: 169, distance: 27.1
click at [415, 169] on div "Chat Deepika 10:35 AM d Gauri 10:35 AM Projection Kajal 10:35 AM D Archana 10:3…" at bounding box center [378, 100] width 108 height 200
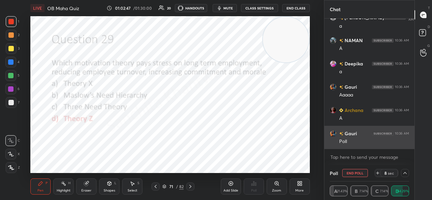
scroll to position [1896, 0]
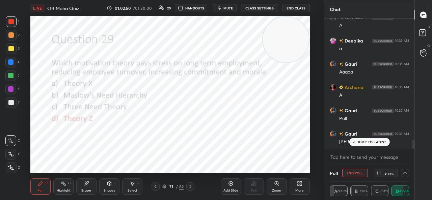
click at [381, 143] on p "JUMP TO LATEST" at bounding box center [371, 142] width 29 height 4
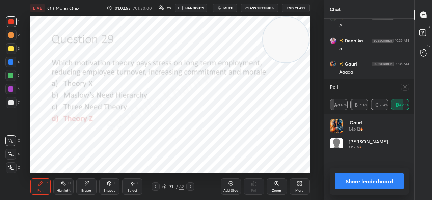
scroll to position [79, 77]
click at [405, 86] on icon at bounding box center [404, 86] width 5 height 5
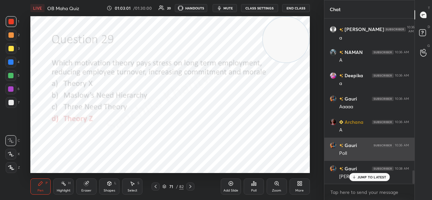
scroll to position [163, 88]
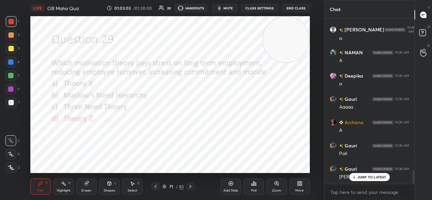
click at [383, 179] on p "JUMP TO LATEST" at bounding box center [371, 177] width 29 height 4
click at [255, 192] on div "Poll" at bounding box center [253, 190] width 5 height 3
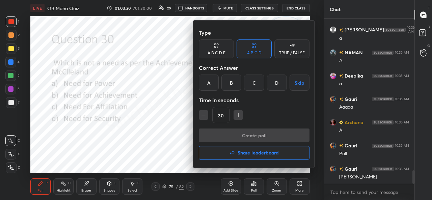
click at [276, 87] on div "D" at bounding box center [277, 83] width 20 height 16
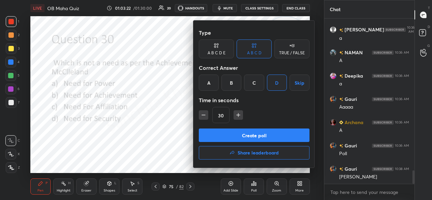
click at [262, 132] on button "Create poll" at bounding box center [254, 136] width 111 height 14
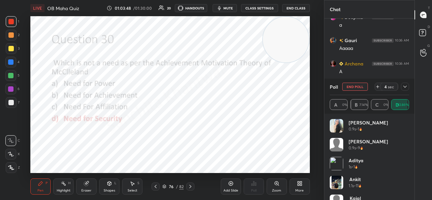
click at [405, 85] on icon at bounding box center [404, 86] width 5 height 5
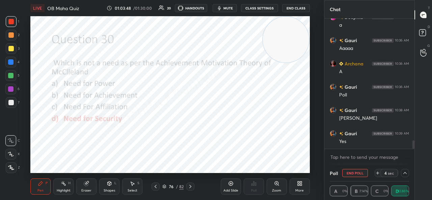
scroll to position [0, 2]
drag, startPoint x: 414, startPoint y: 144, endPoint x: 411, endPoint y: 165, distance: 21.1
click at [411, 165] on div "Chat NAMAN 10:36 AM A Deepika 10:36 AM a Gauri 10:36 AM Aaaaa Archana 10:36 AM …" at bounding box center [369, 100] width 90 height 200
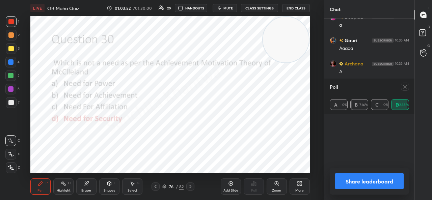
scroll to position [44, 77]
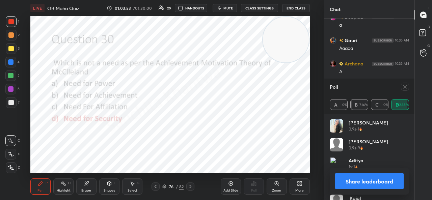
click at [347, 183] on button "Share leaderboard" at bounding box center [369, 181] width 69 height 16
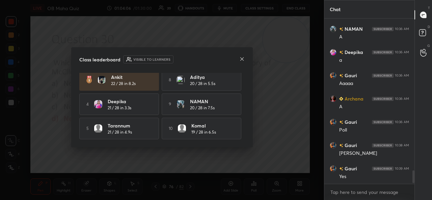
click at [243, 59] on icon at bounding box center [241, 58] width 5 height 5
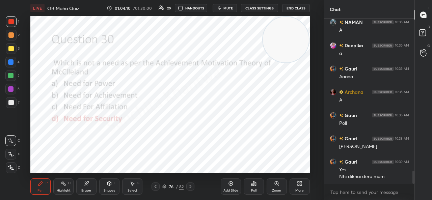
click at [247, 187] on div "Poll" at bounding box center [254, 187] width 20 height 16
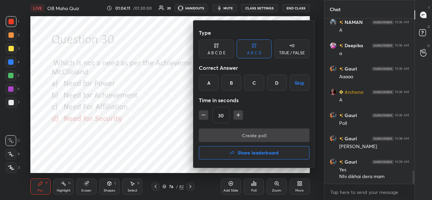
click at [231, 152] on icon "button" at bounding box center [232, 152] width 5 height 5
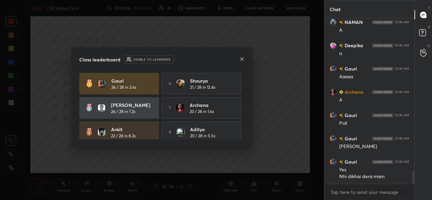
click at [243, 96] on div "Class leaderboard Visible to learners [PERSON_NAME] 26 / 28 in 2.6s 6 [PERSON_N…" at bounding box center [162, 97] width 182 height 100
click at [244, 61] on icon at bounding box center [241, 58] width 5 height 5
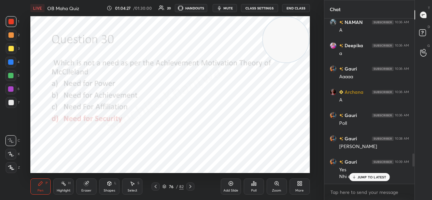
drag, startPoint x: 414, startPoint y: 175, endPoint x: 414, endPoint y: 193, distance: 17.9
click at [414, 193] on div "Kajal 10:35 AM D Archana 10:35 AM Projection Aditya 10:35 AM D [PERSON_NAME] 10…" at bounding box center [369, 110] width 90 height 182
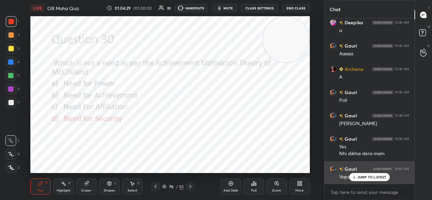
click at [348, 173] on div "Vaps" at bounding box center [374, 176] width 70 height 8
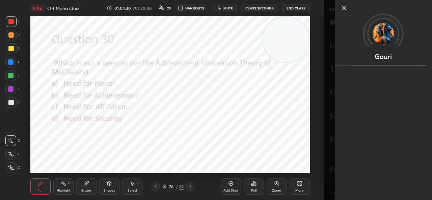
click at [358, 176] on div "Gauri" at bounding box center [383, 100] width 97 height 200
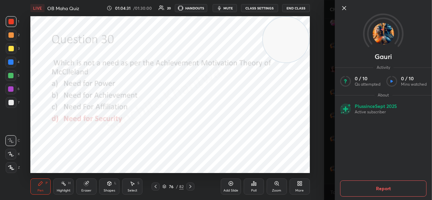
click at [344, 6] on icon at bounding box center [344, 8] width 8 height 8
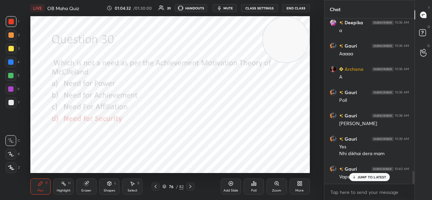
click at [367, 177] on p "JUMP TO LATEST" at bounding box center [371, 177] width 29 height 4
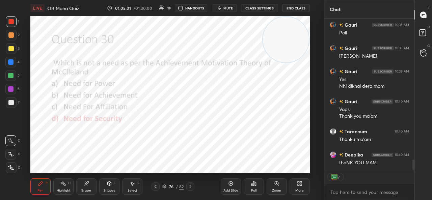
click at [295, 8] on button "End Class" at bounding box center [296, 8] width 28 height 8
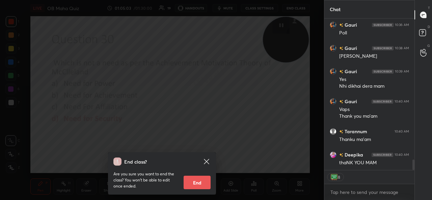
click at [193, 182] on button "End" at bounding box center [197, 183] width 27 height 14
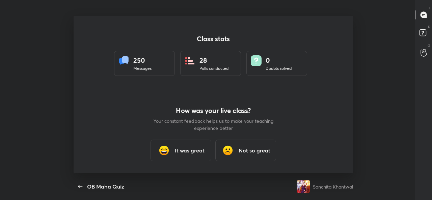
scroll to position [0, 0]
click at [181, 153] on h3 "It was great" at bounding box center [190, 151] width 30 height 8
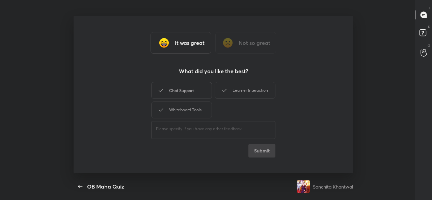
click at [189, 89] on div "Chat Support" at bounding box center [181, 90] width 61 height 17
click at [244, 87] on div "Learner Interaction" at bounding box center [245, 90] width 61 height 17
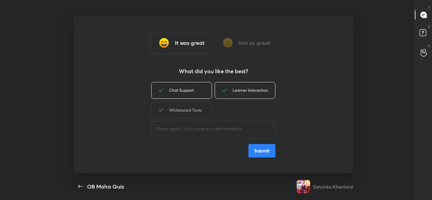
click at [201, 102] on div "Whiteboard Tools" at bounding box center [181, 110] width 61 height 17
click at [259, 157] on button "Submit" at bounding box center [261, 151] width 27 height 14
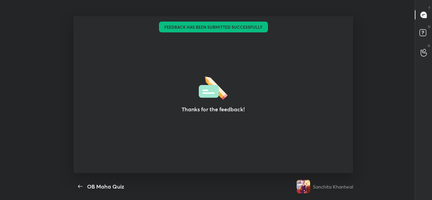
type textarea "x"
